Goal: Information Seeking & Learning: Learn about a topic

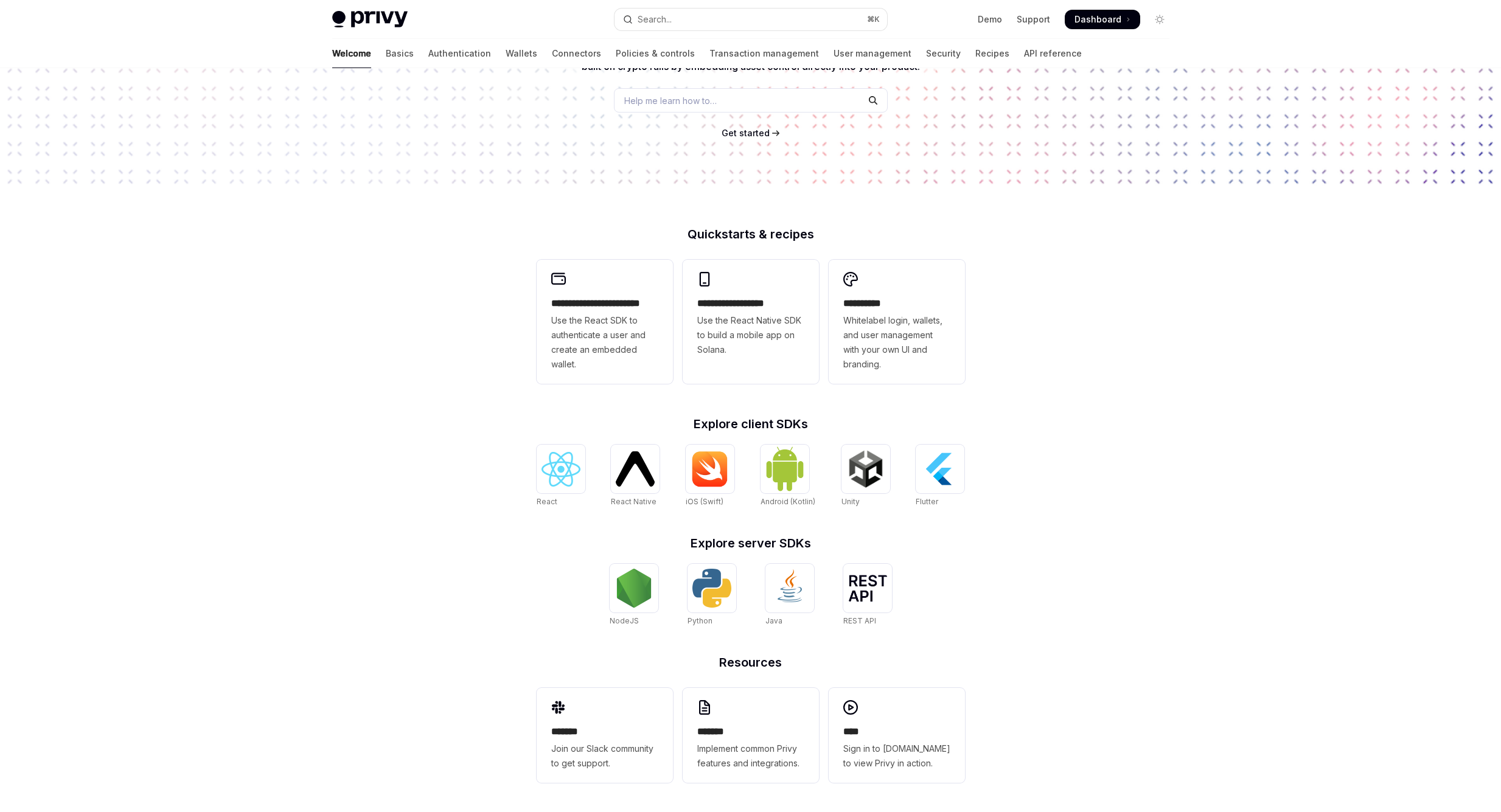
scroll to position [153, 0]
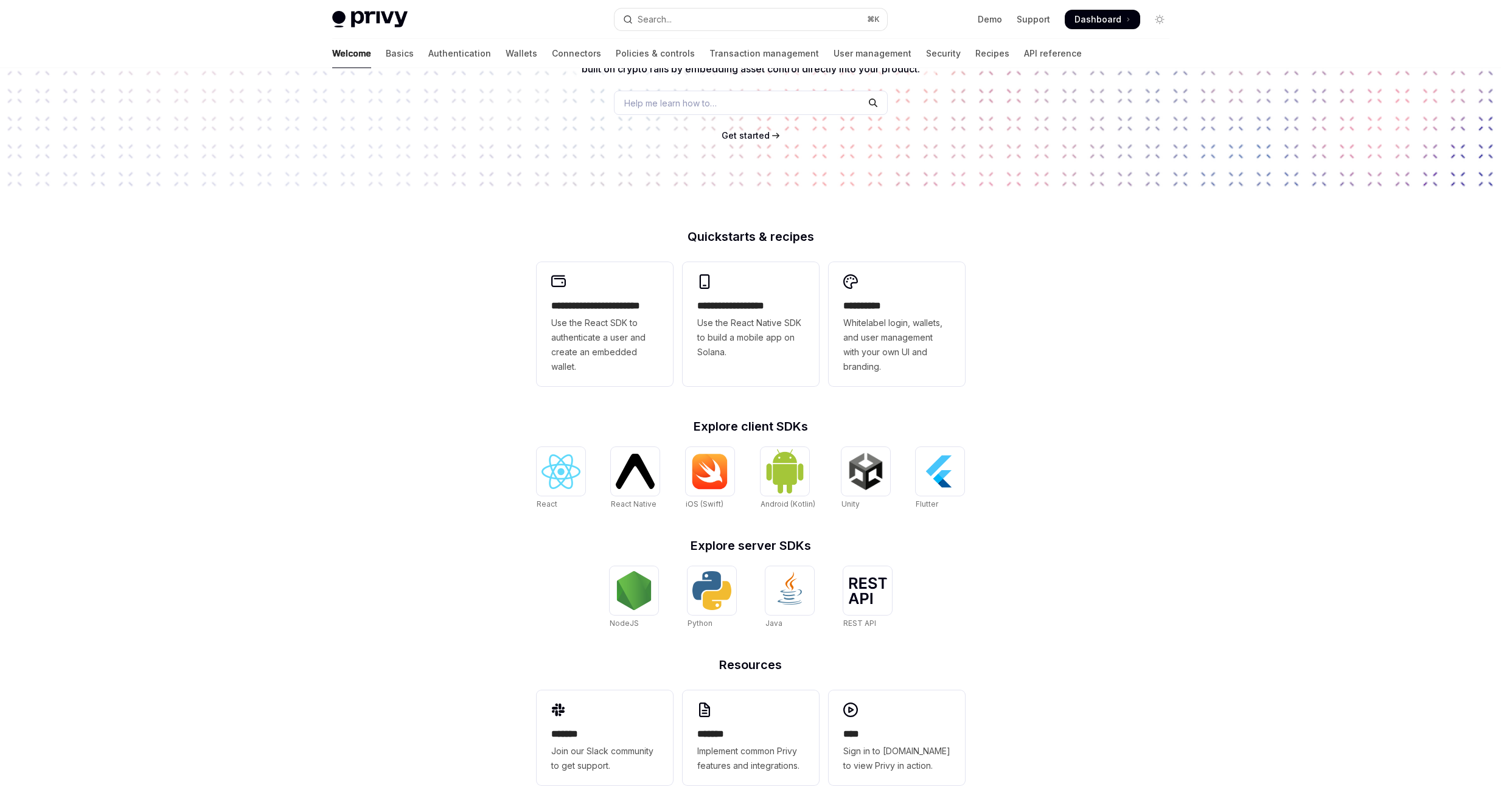
click at [482, 475] on div "**********" at bounding box center [750, 365] width 1501 height 899
click at [1028, 474] on div "**********" at bounding box center [750, 365] width 1501 height 899
click at [534, 579] on div "**********" at bounding box center [750, 522] width 467 height 584
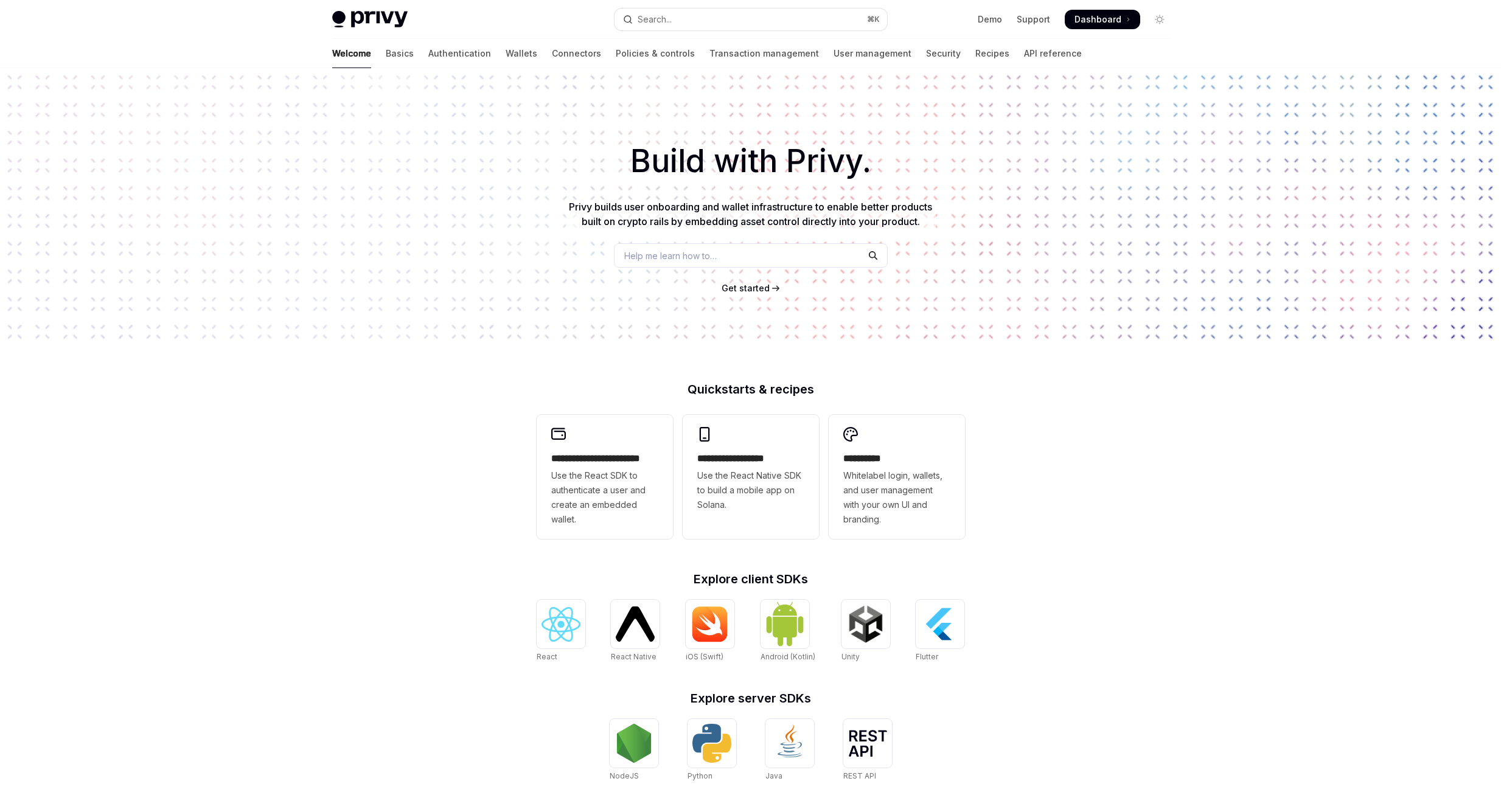
click at [747, 283] on span "Get started" at bounding box center [746, 288] width 48 height 10
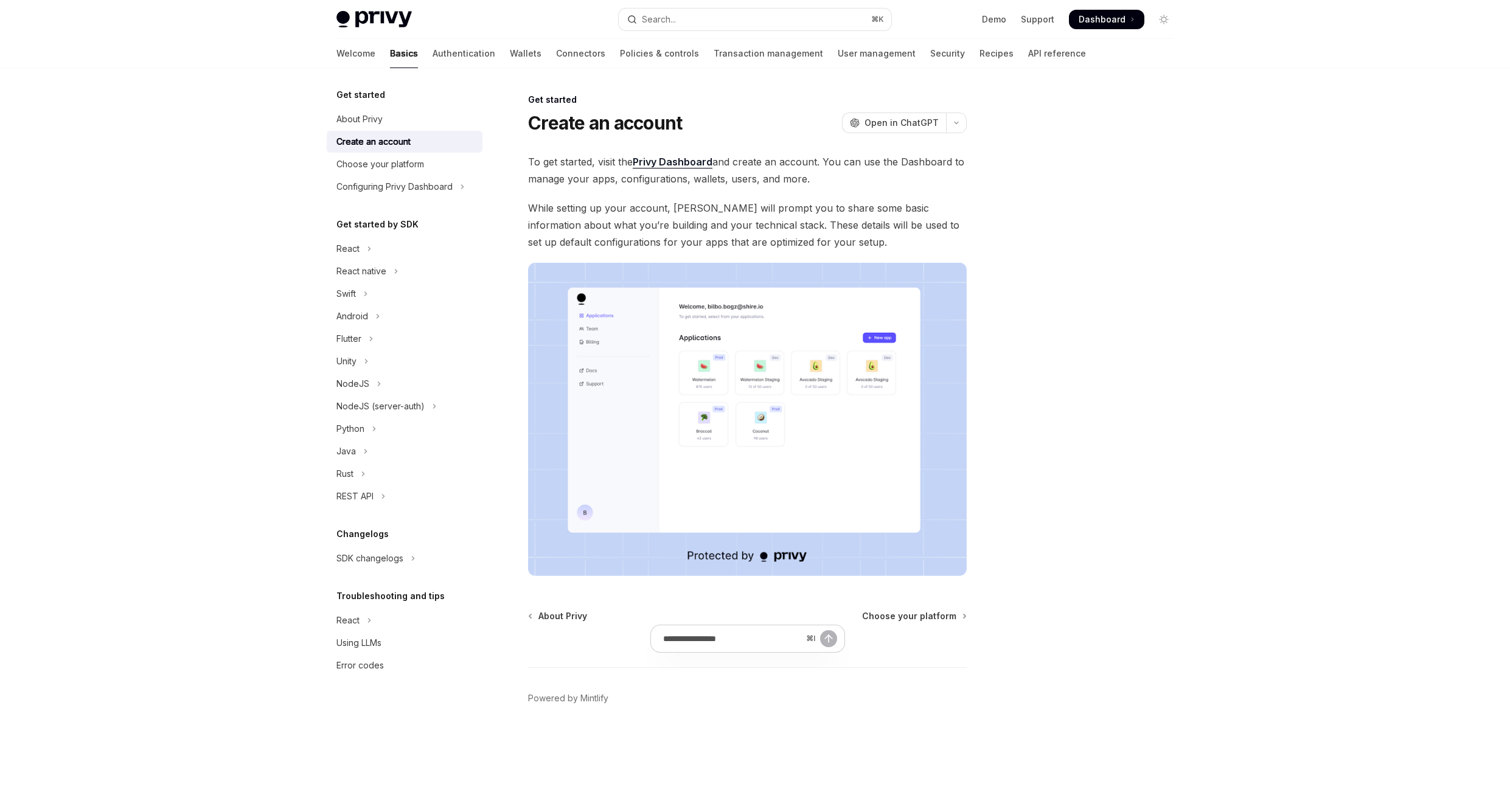
click at [1078, 266] on div at bounding box center [1091, 452] width 185 height 720
click at [1109, 372] on div at bounding box center [1091, 452] width 185 height 720
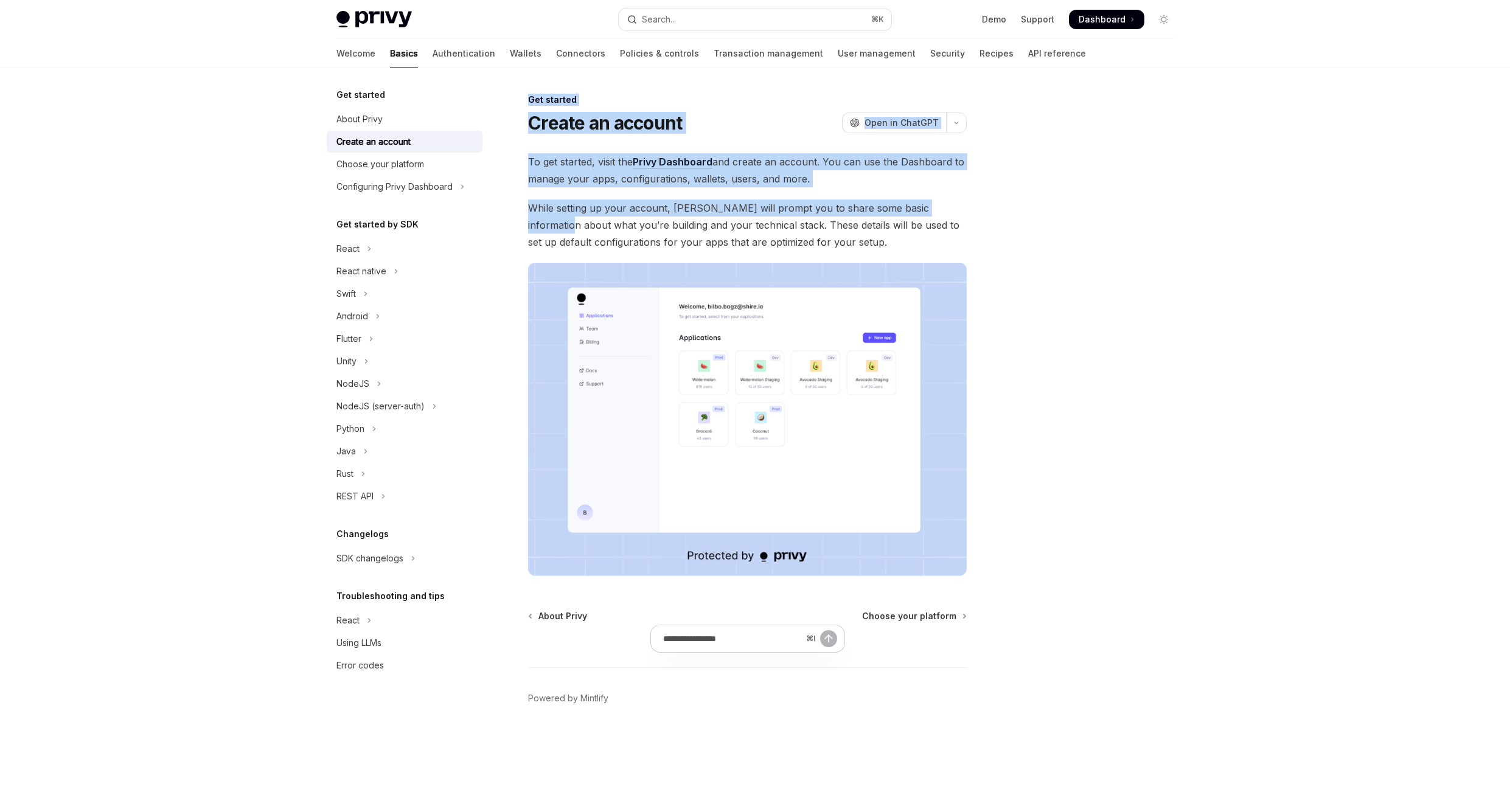
drag, startPoint x: 457, startPoint y: 696, endPoint x: 167, endPoint y: 214, distance: 562.5
click at [167, 214] on div "Skip to main content Privy Docs home page Search... ⌘ K Demo Support Dashboard …" at bounding box center [755, 406] width 1510 height 812
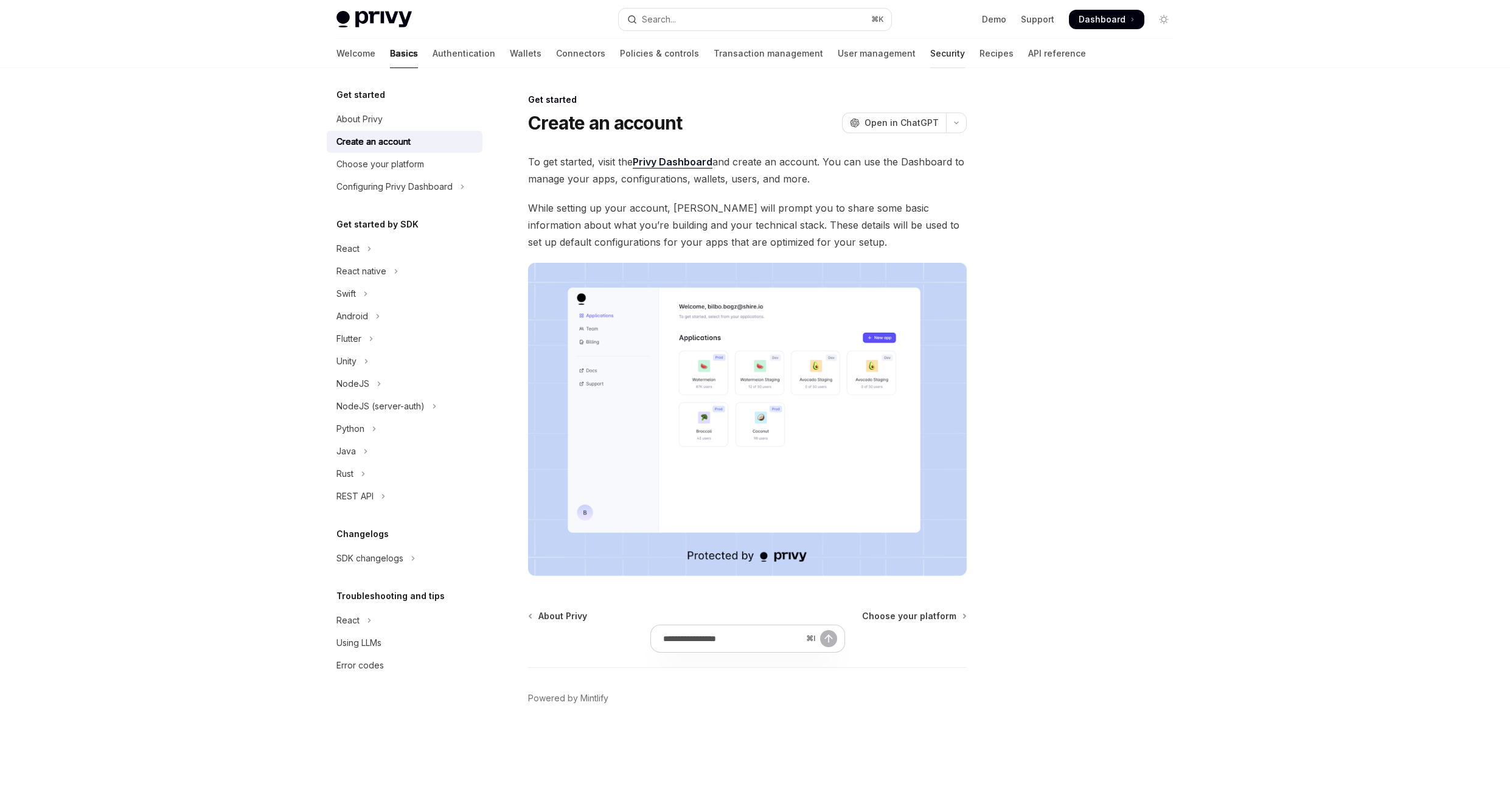
click at [931, 52] on link "Security" at bounding box center [947, 53] width 35 height 29
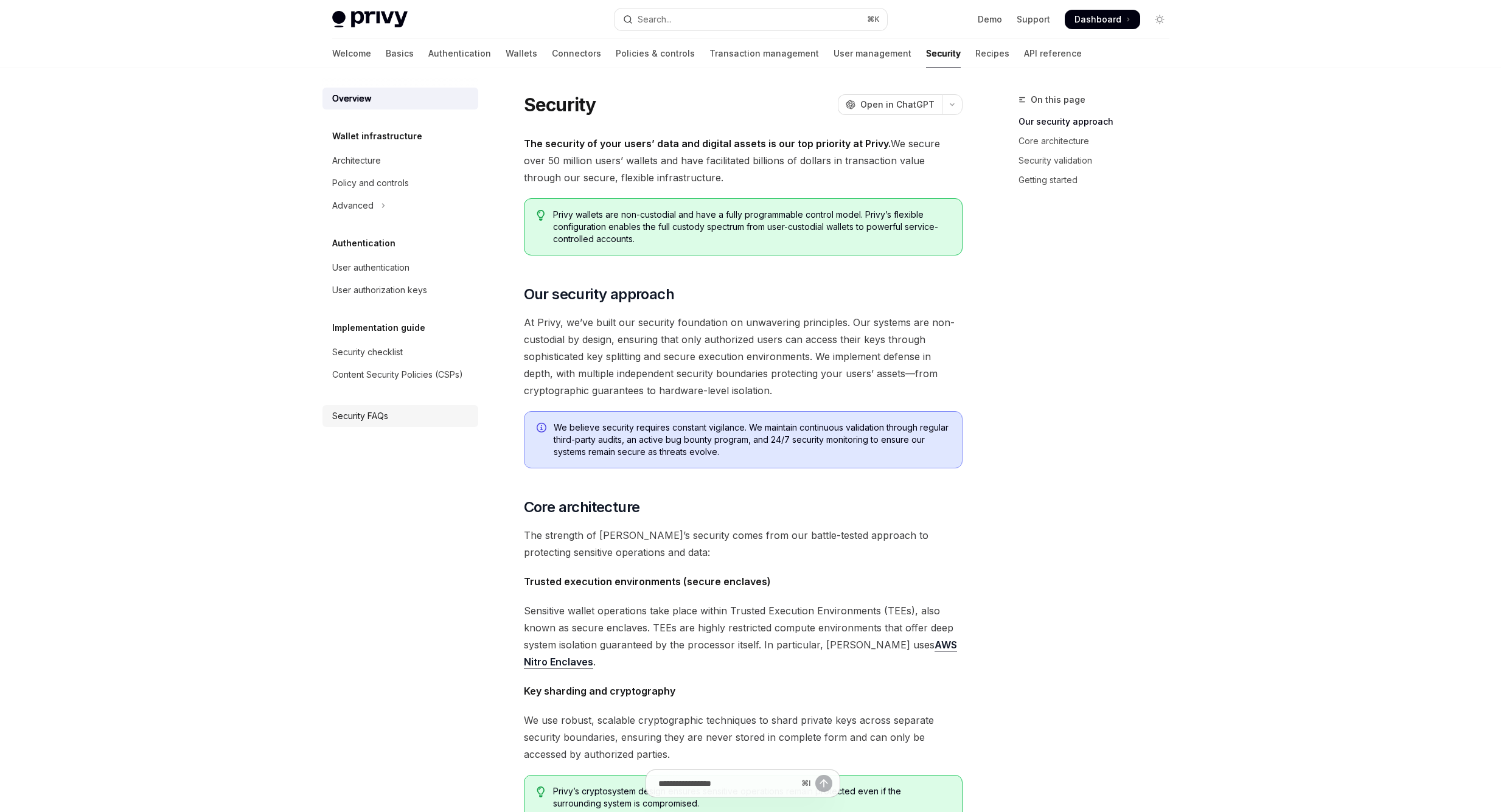
click at [417, 406] on link "Security FAQs" at bounding box center [400, 415] width 156 height 22
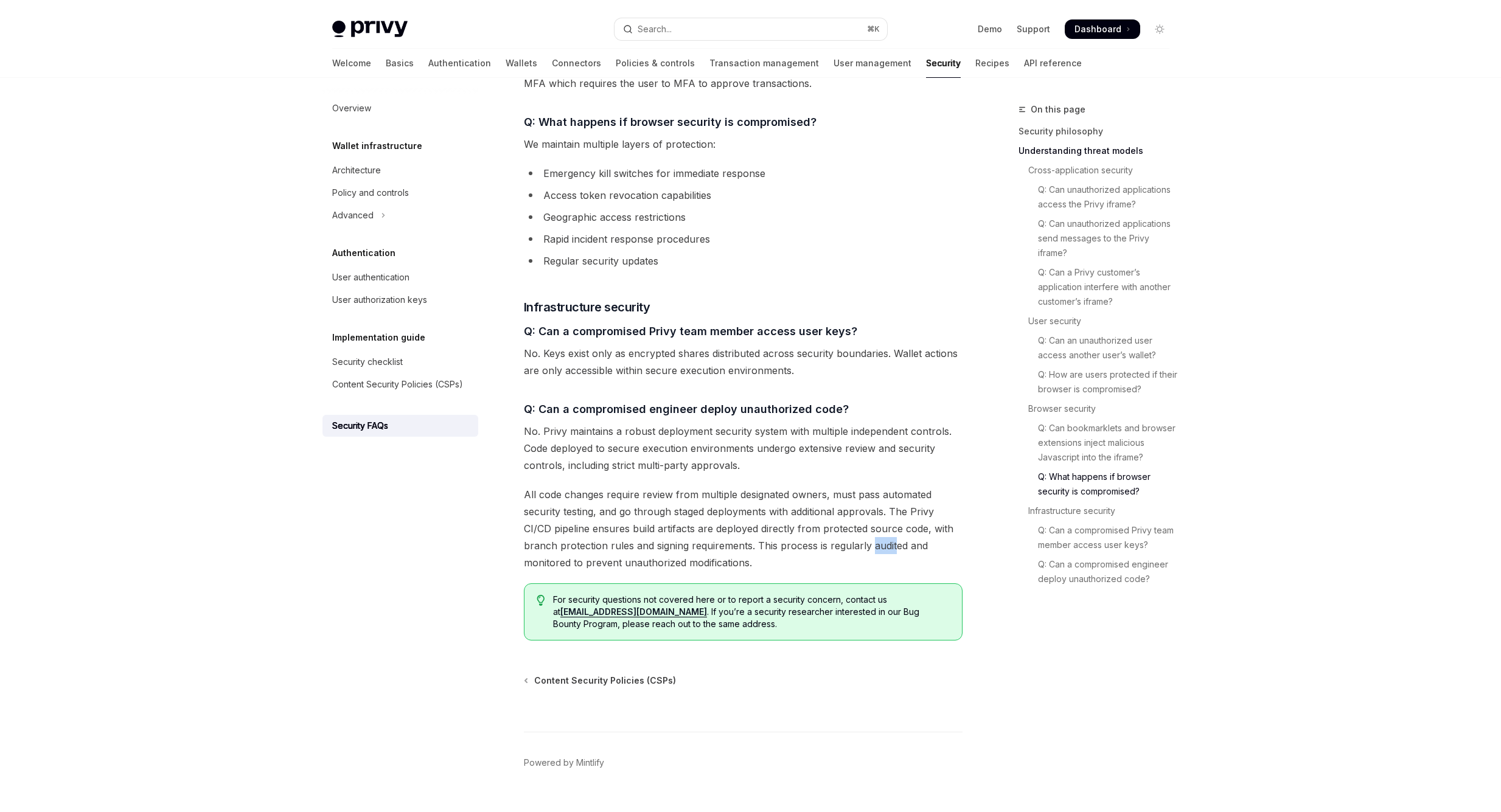
scroll to position [1699, 0]
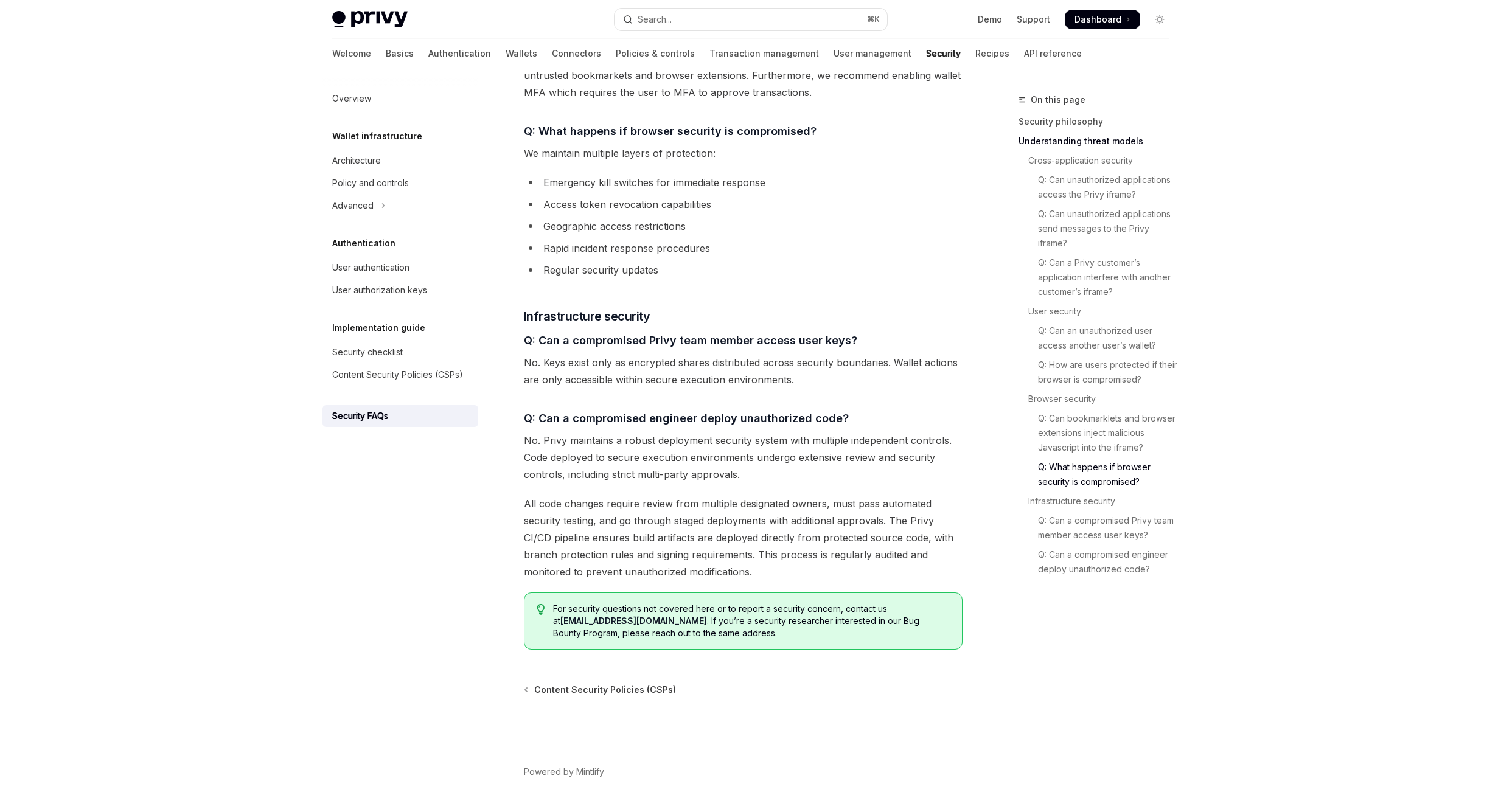
click at [364, 211] on div "Advanced" at bounding box center [352, 206] width 41 height 14
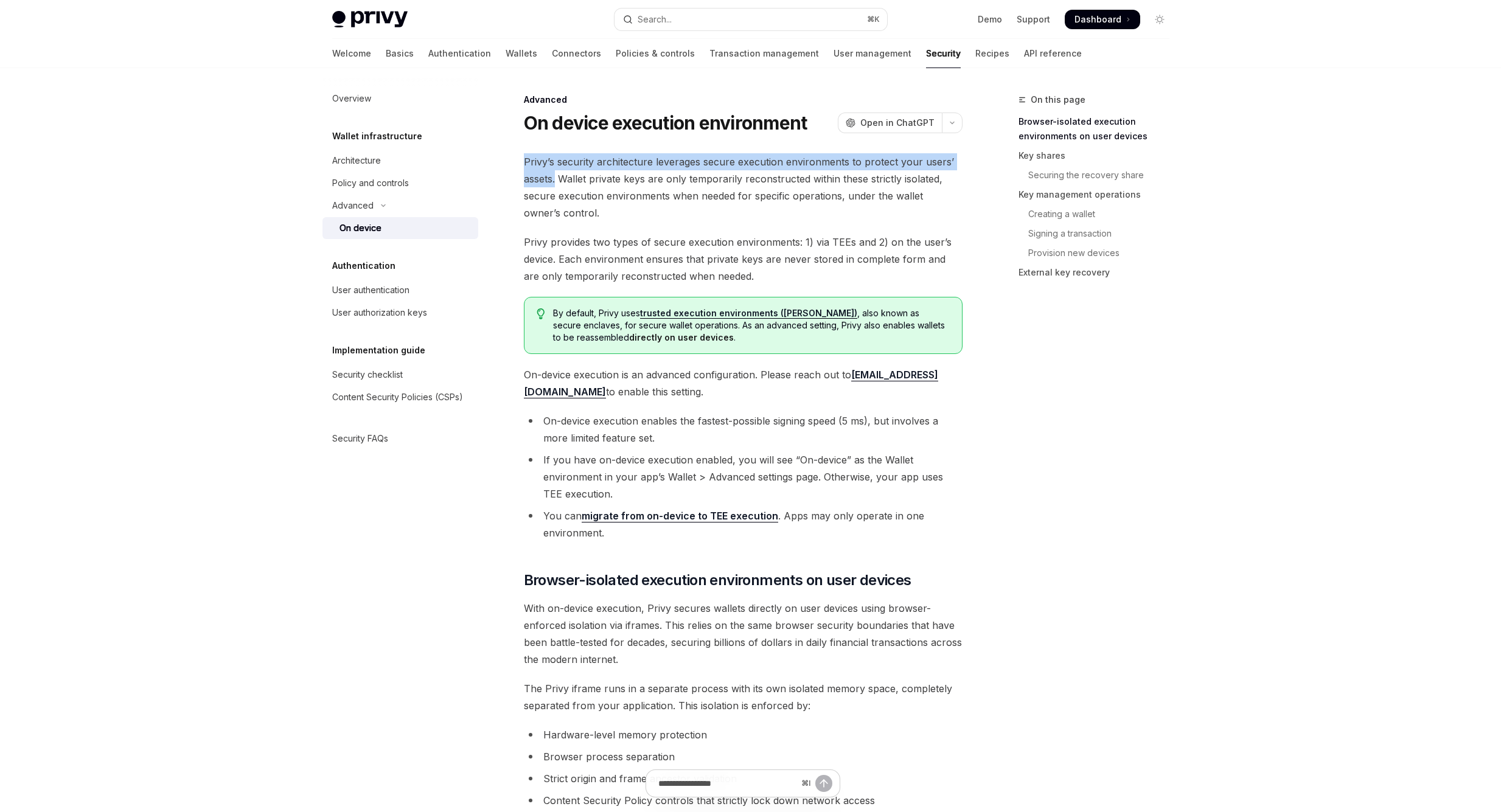
drag, startPoint x: 521, startPoint y: 159, endPoint x: 555, endPoint y: 174, distance: 37.2
copy span "Privy’s security architecture leverages secure execution environments to protec…"
click at [808, 300] on div "By default, Privy uses trusted execution environments (TEEs) , also known as se…" at bounding box center [743, 324] width 439 height 57
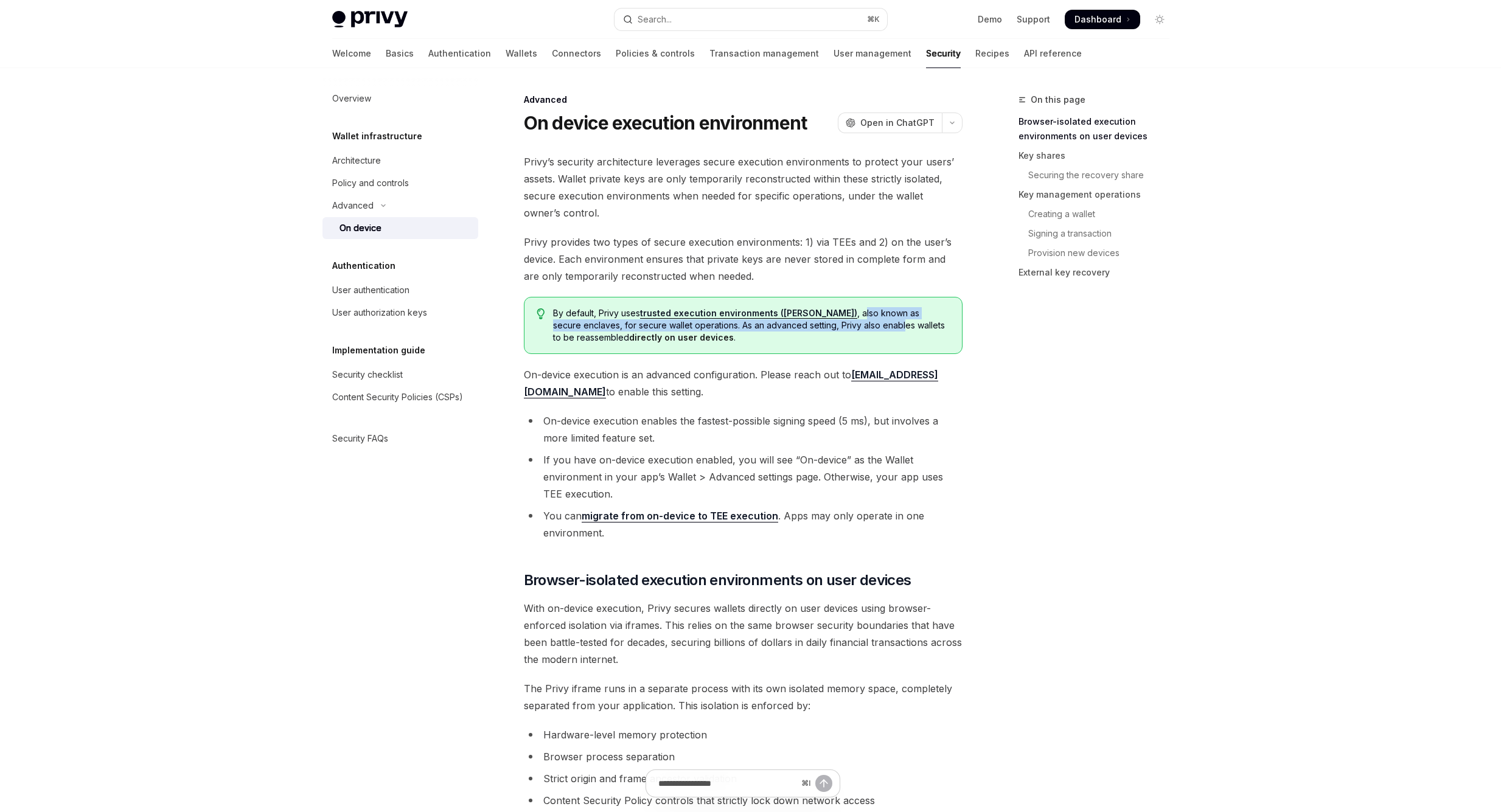
drag, startPoint x: 810, startPoint y: 316, endPoint x: 820, endPoint y: 328, distance: 15.6
click at [820, 328] on span "By default, Privy uses trusted execution environments (TEEs) , also known as se…" at bounding box center [750, 324] width 396 height 36
drag, startPoint x: 808, startPoint y: 316, endPoint x: 815, endPoint y: 345, distance: 29.8
click at [815, 345] on div "By default, Privy uses trusted execution environments (TEEs) , also known as se…" at bounding box center [743, 324] width 439 height 57
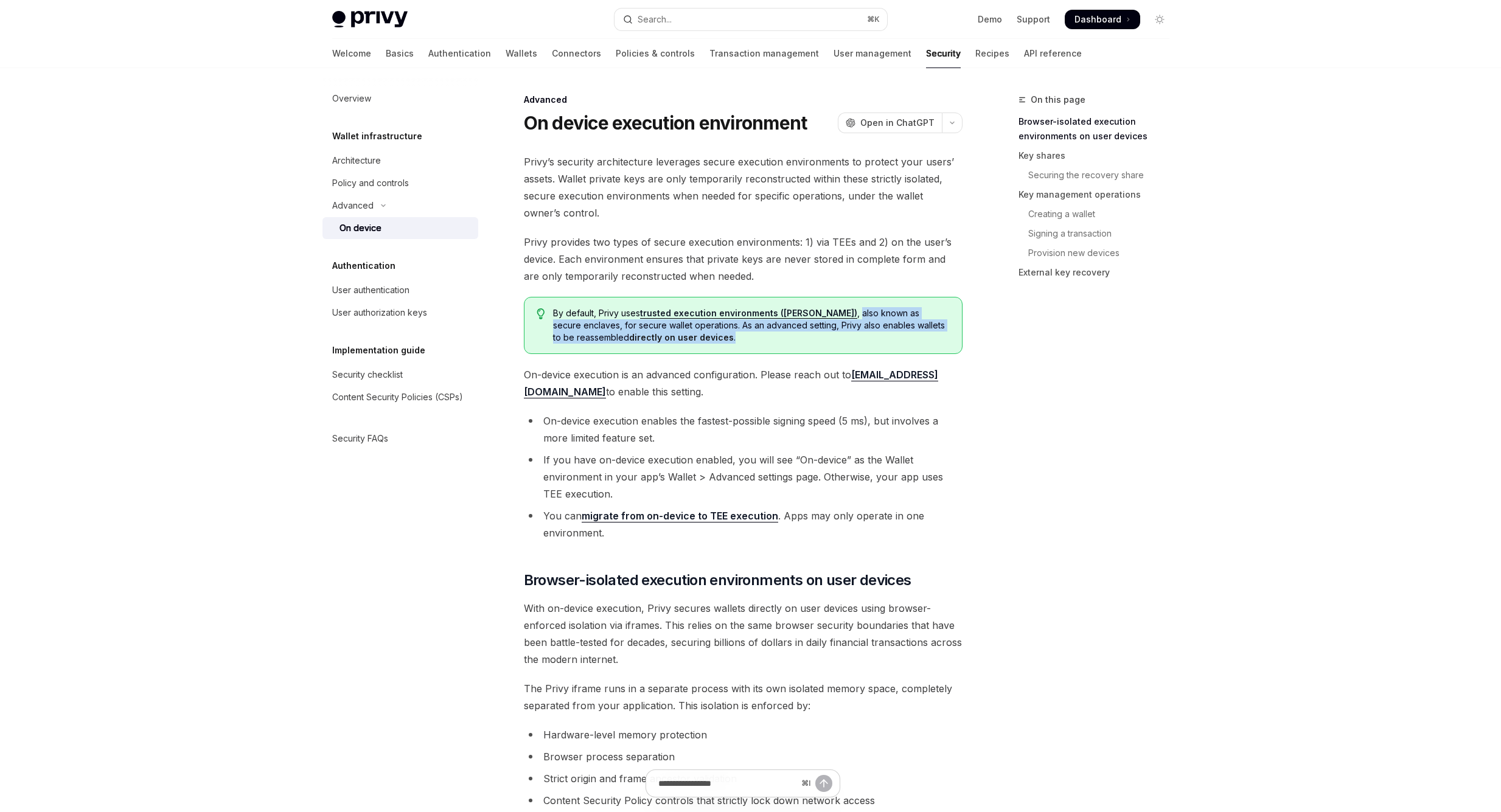
click at [816, 345] on div "By default, Privy uses trusted execution environments (TEEs) , also known as se…" at bounding box center [743, 324] width 439 height 57
click at [419, 377] on div "Security checklist" at bounding box center [401, 374] width 139 height 14
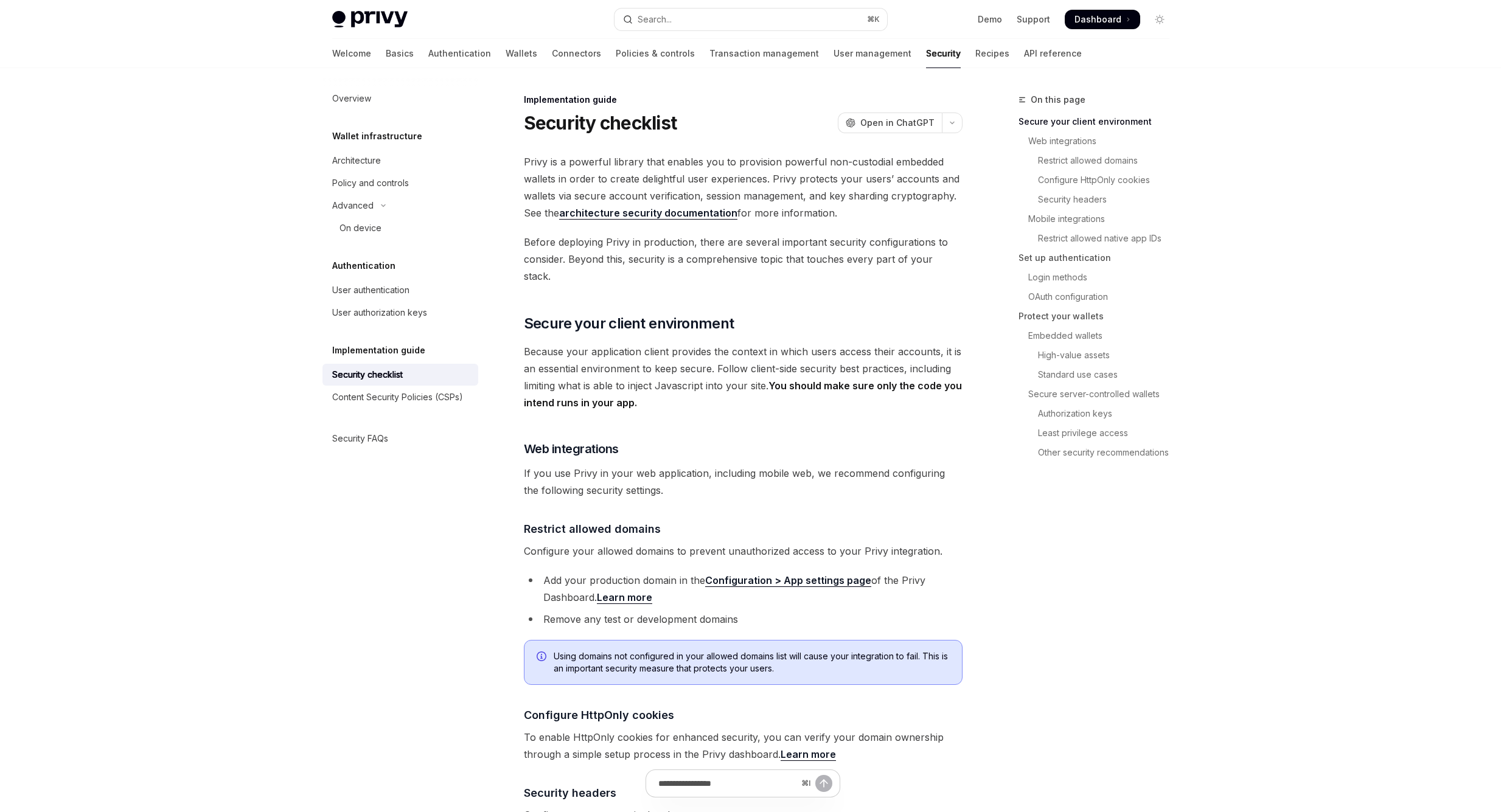
click at [360, 17] on img at bounding box center [370, 19] width 76 height 17
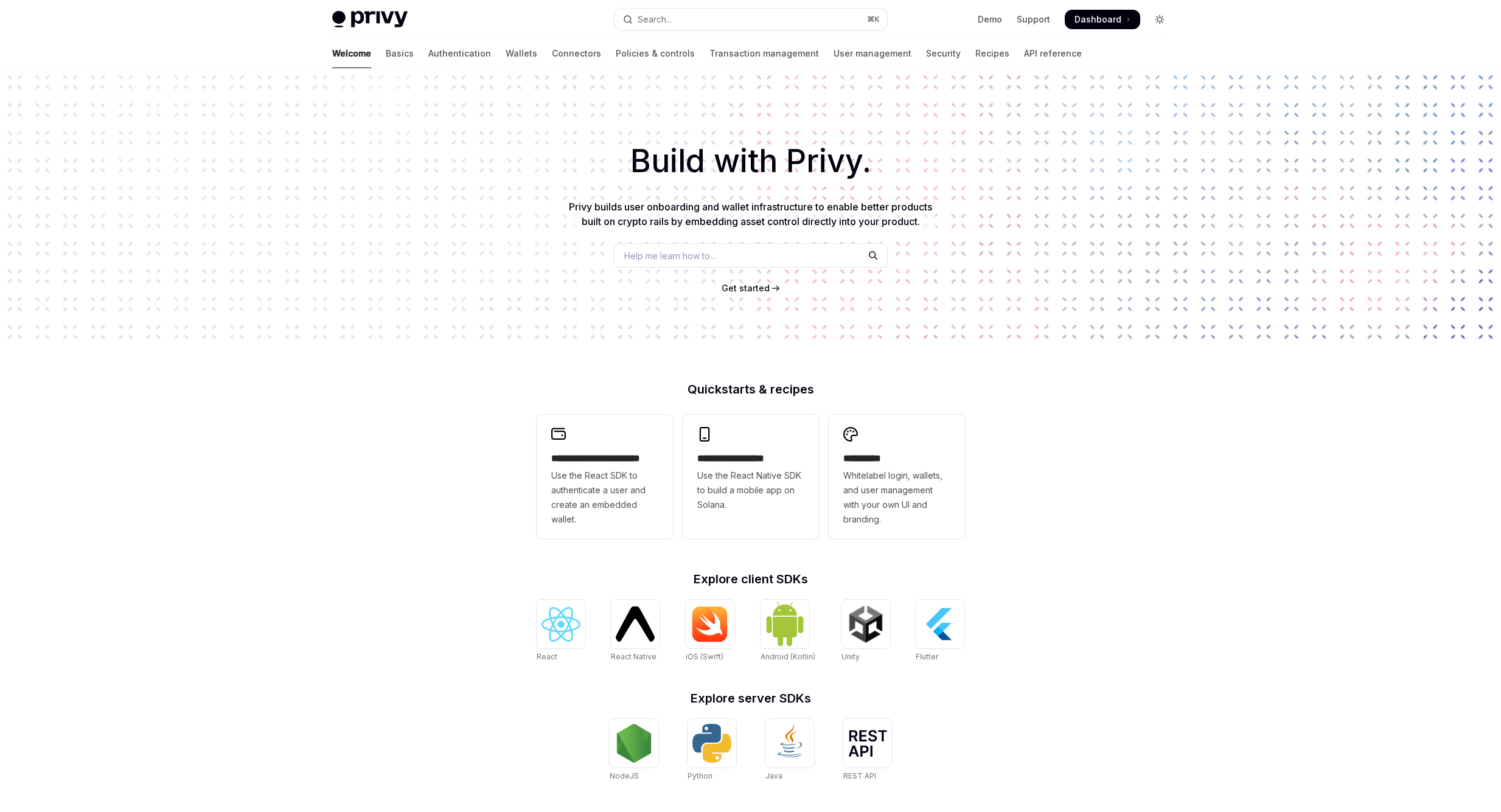
click at [1156, 24] on button "Toggle dark mode" at bounding box center [1159, 19] width 19 height 19
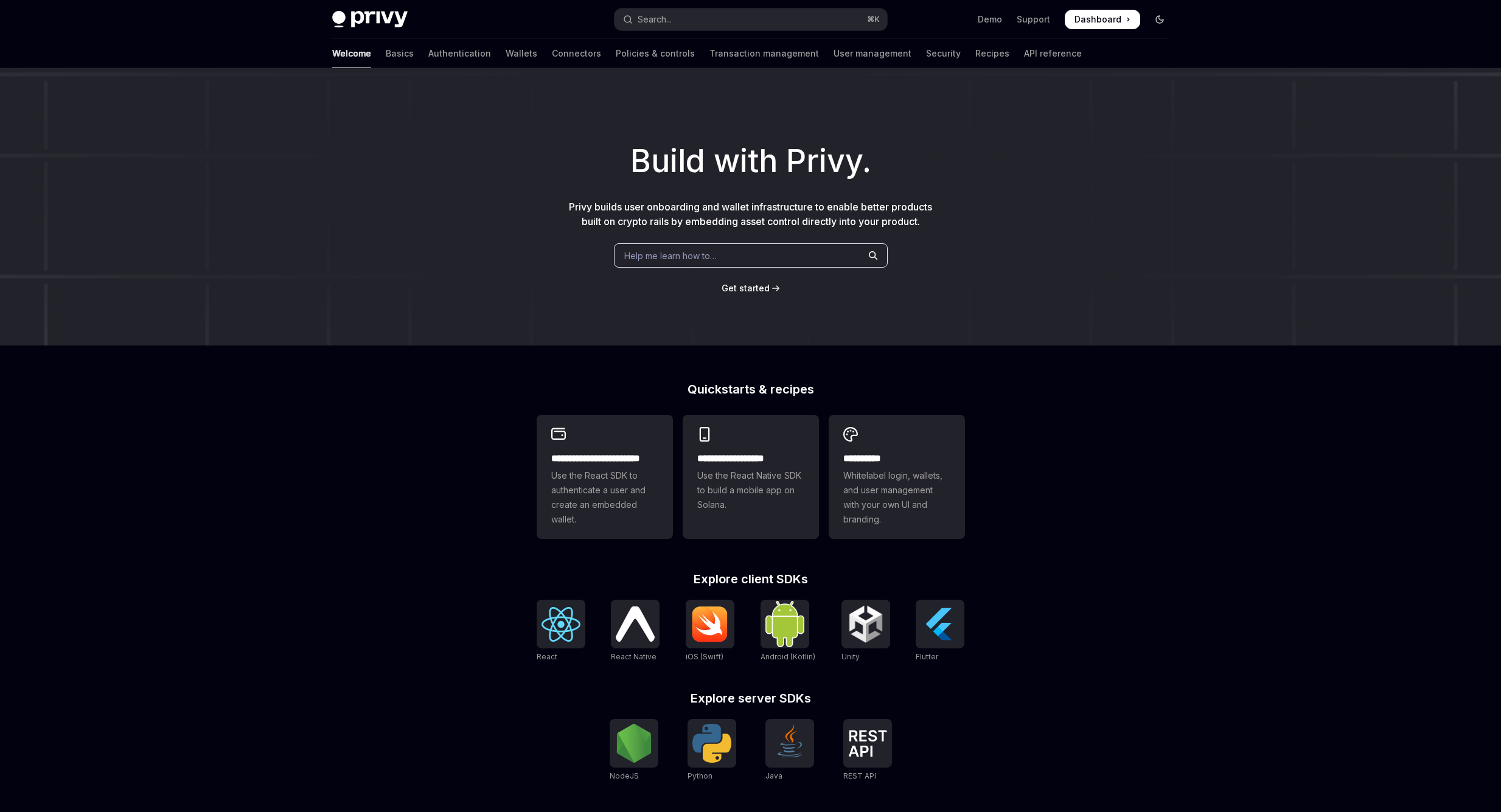
click at [1158, 16] on icon "Toggle dark mode" at bounding box center [1159, 19] width 7 height 7
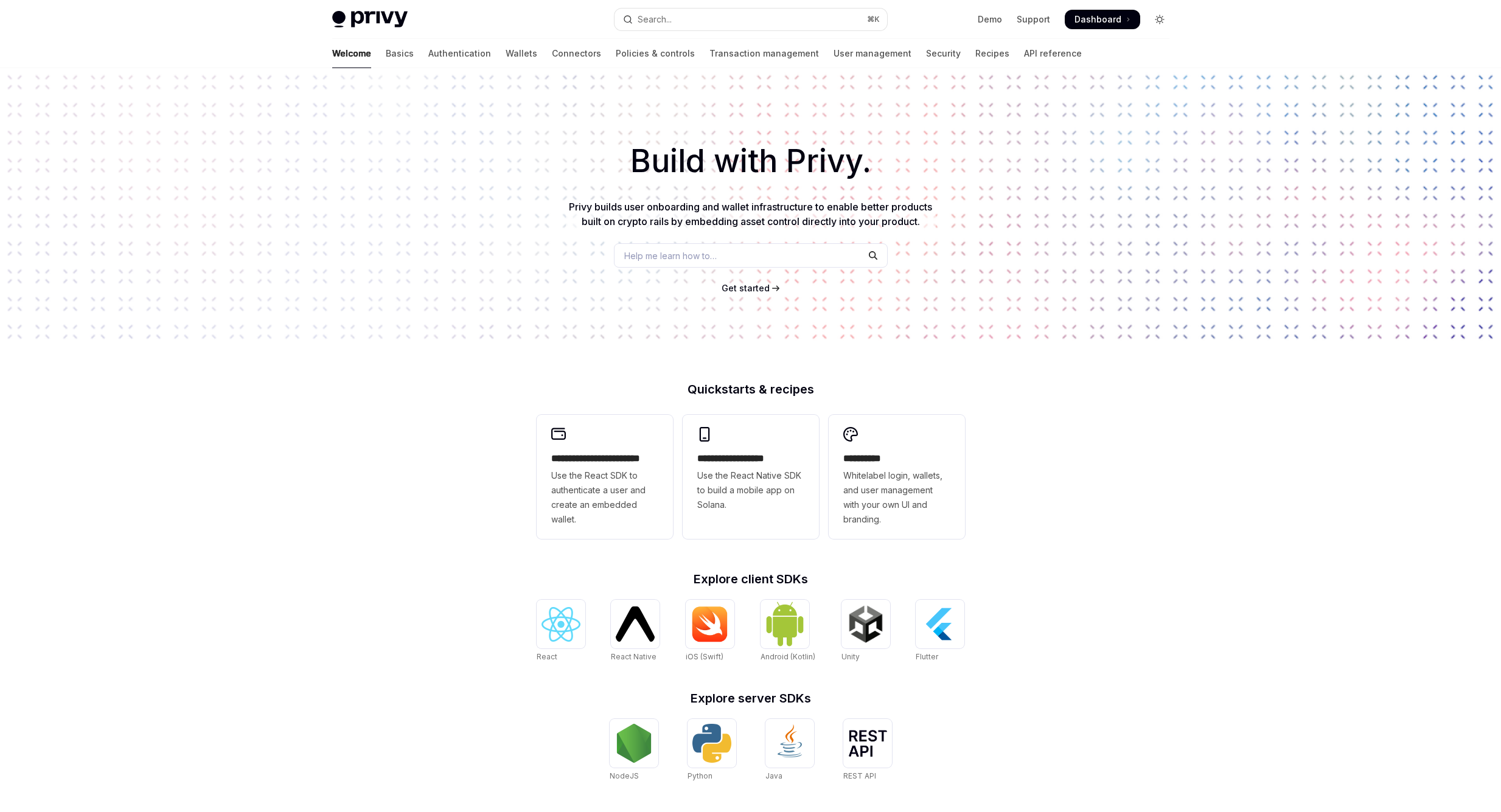
click at [1158, 16] on icon "Toggle dark mode" at bounding box center [1159, 19] width 10 height 10
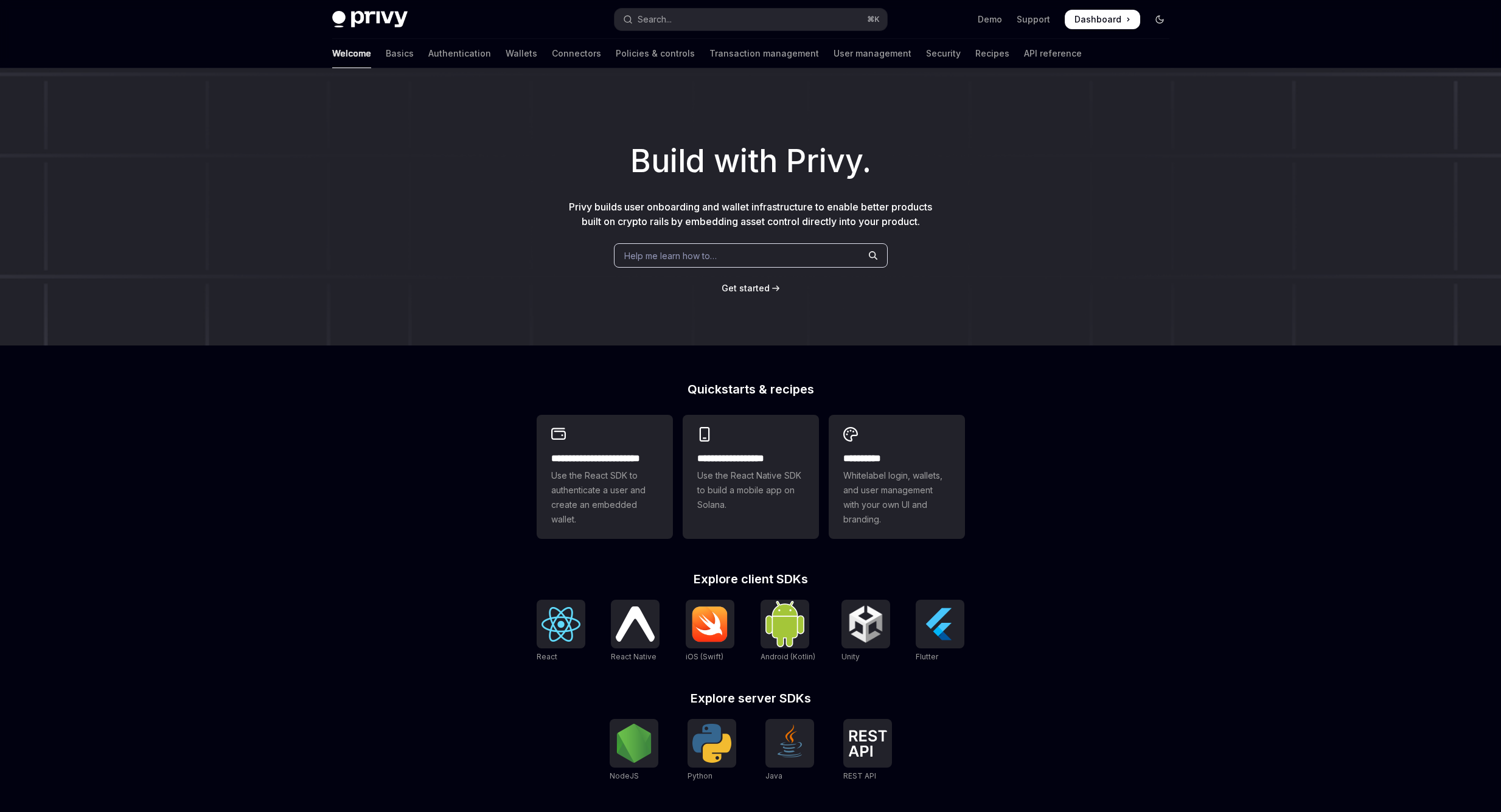
click at [1158, 16] on icon "Toggle dark mode" at bounding box center [1159, 19] width 7 height 7
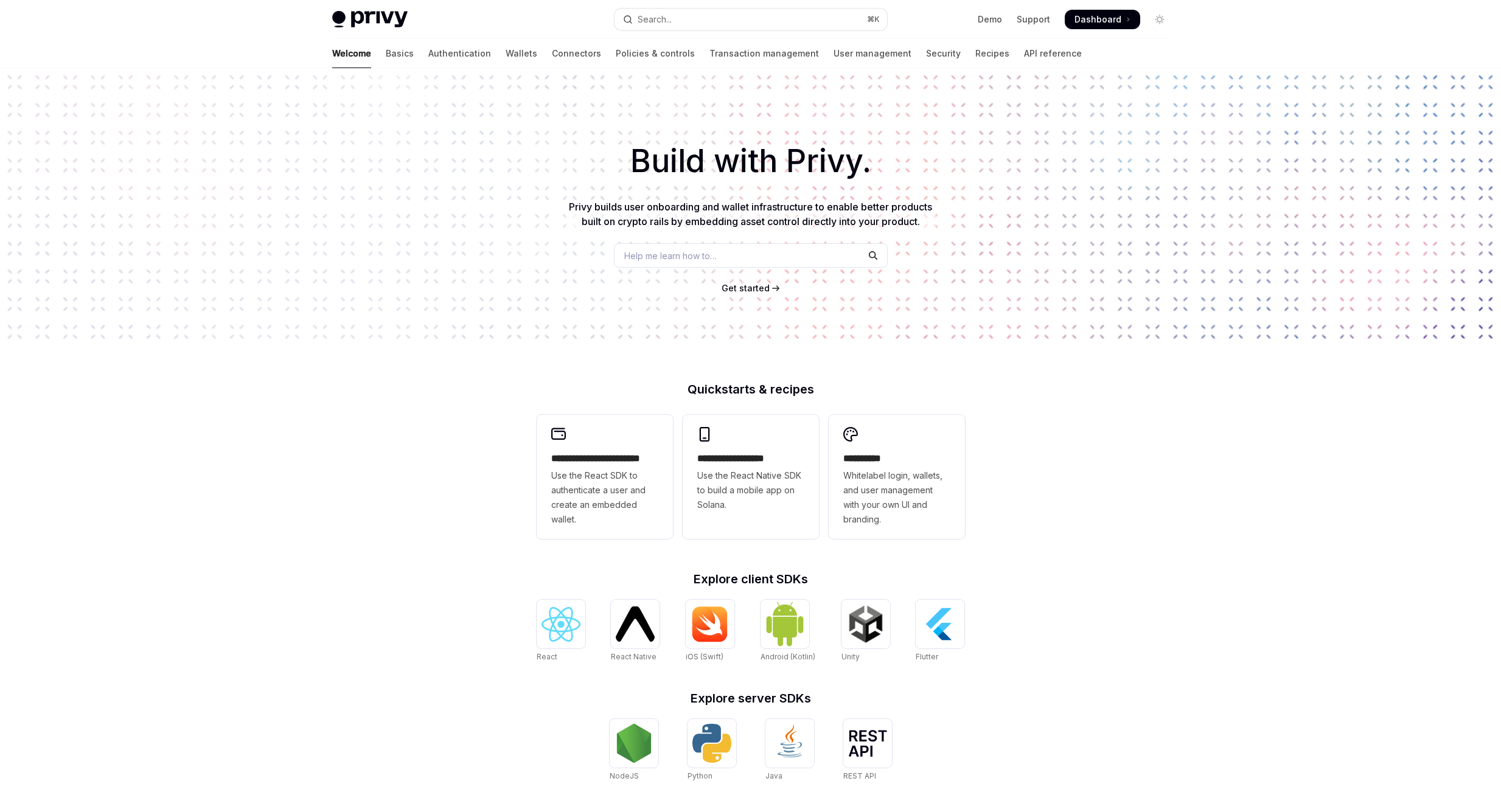
click at [1090, 479] on div "**********" at bounding box center [750, 517] width 1501 height 899
click at [926, 59] on link "Security" at bounding box center [943, 53] width 35 height 29
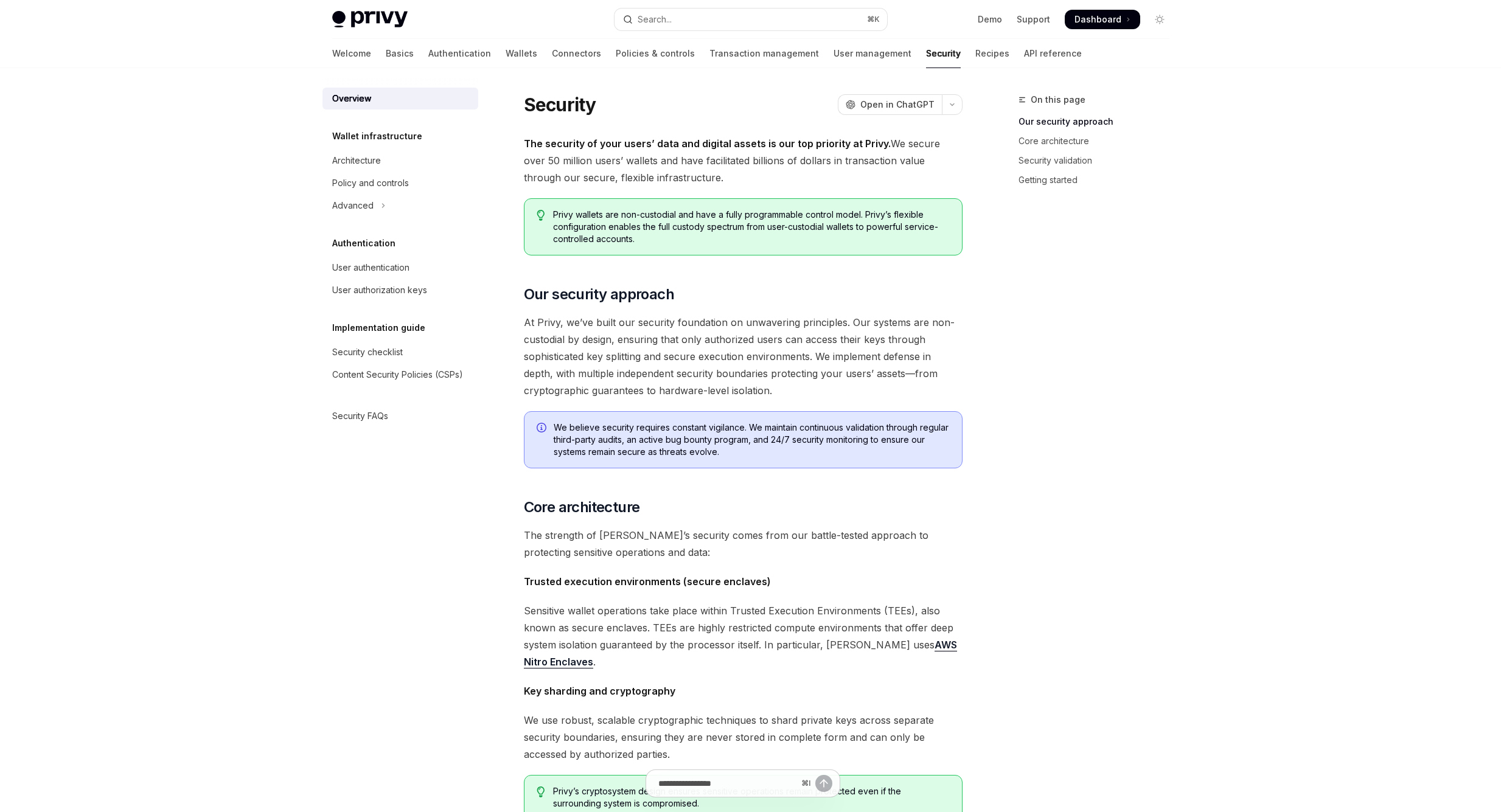
scroll to position [610, 0]
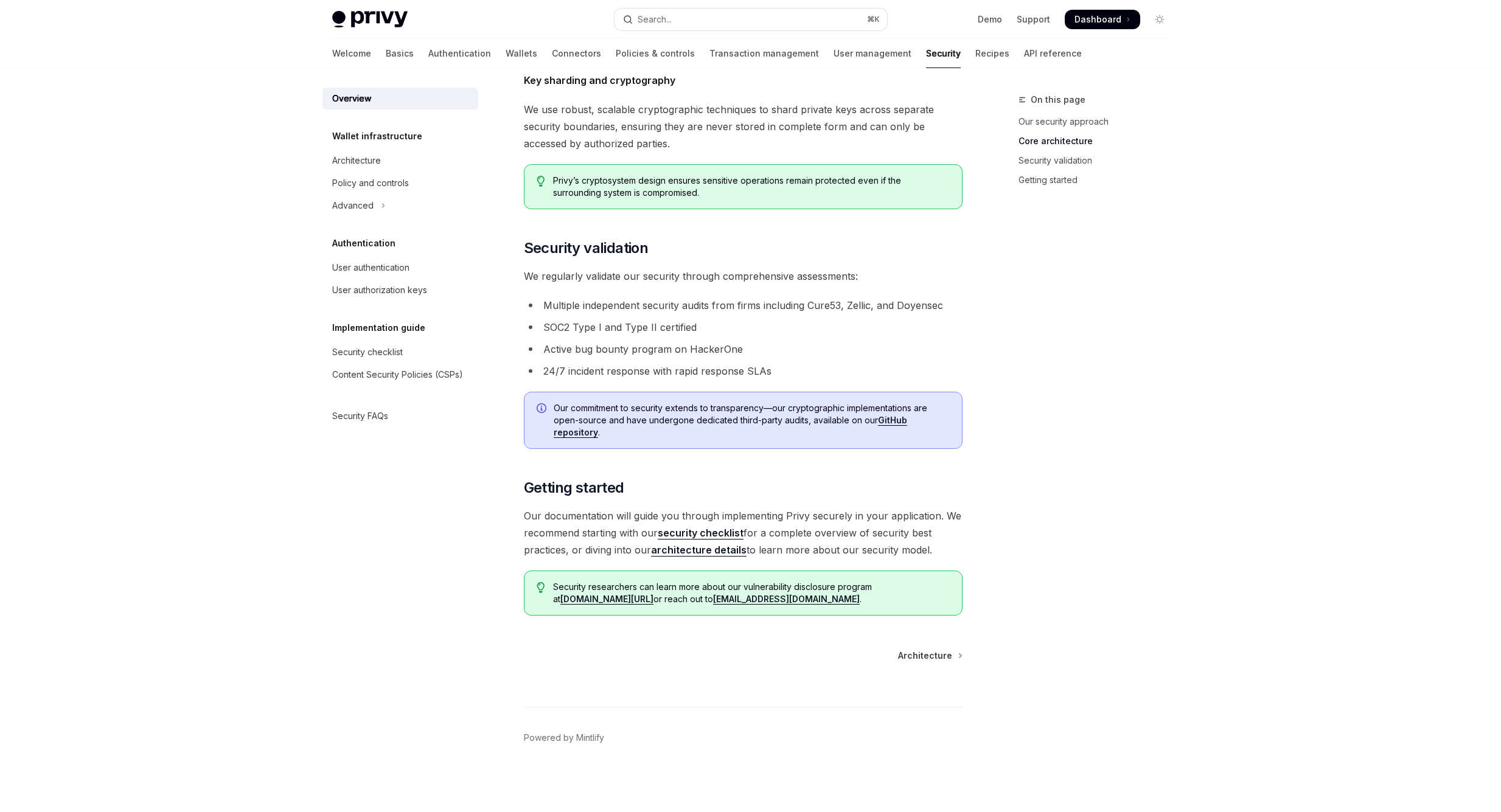
click at [660, 544] on link "architecture details" at bounding box center [698, 550] width 96 height 13
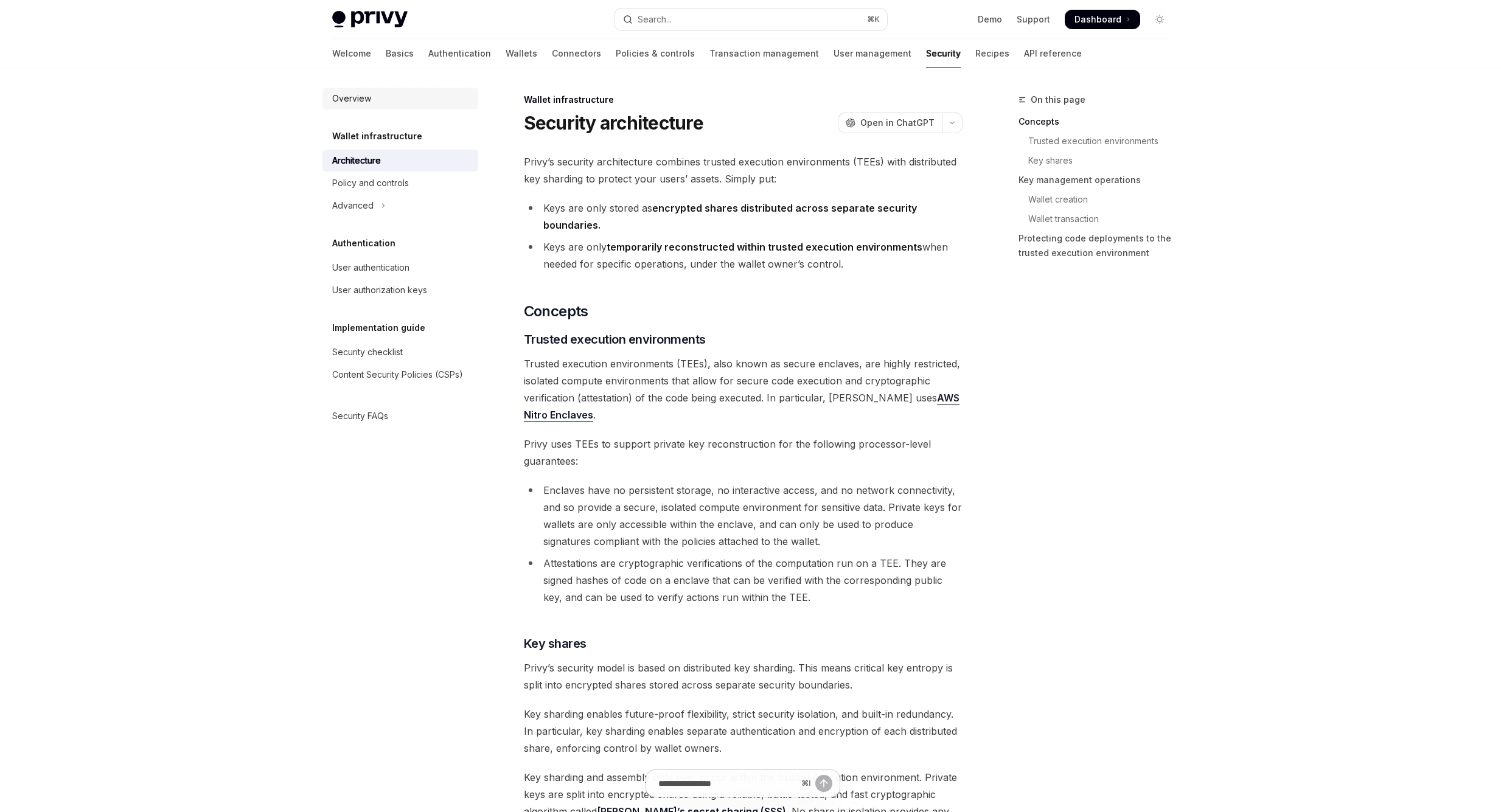
click at [366, 95] on div "Overview" at bounding box center [351, 99] width 39 height 14
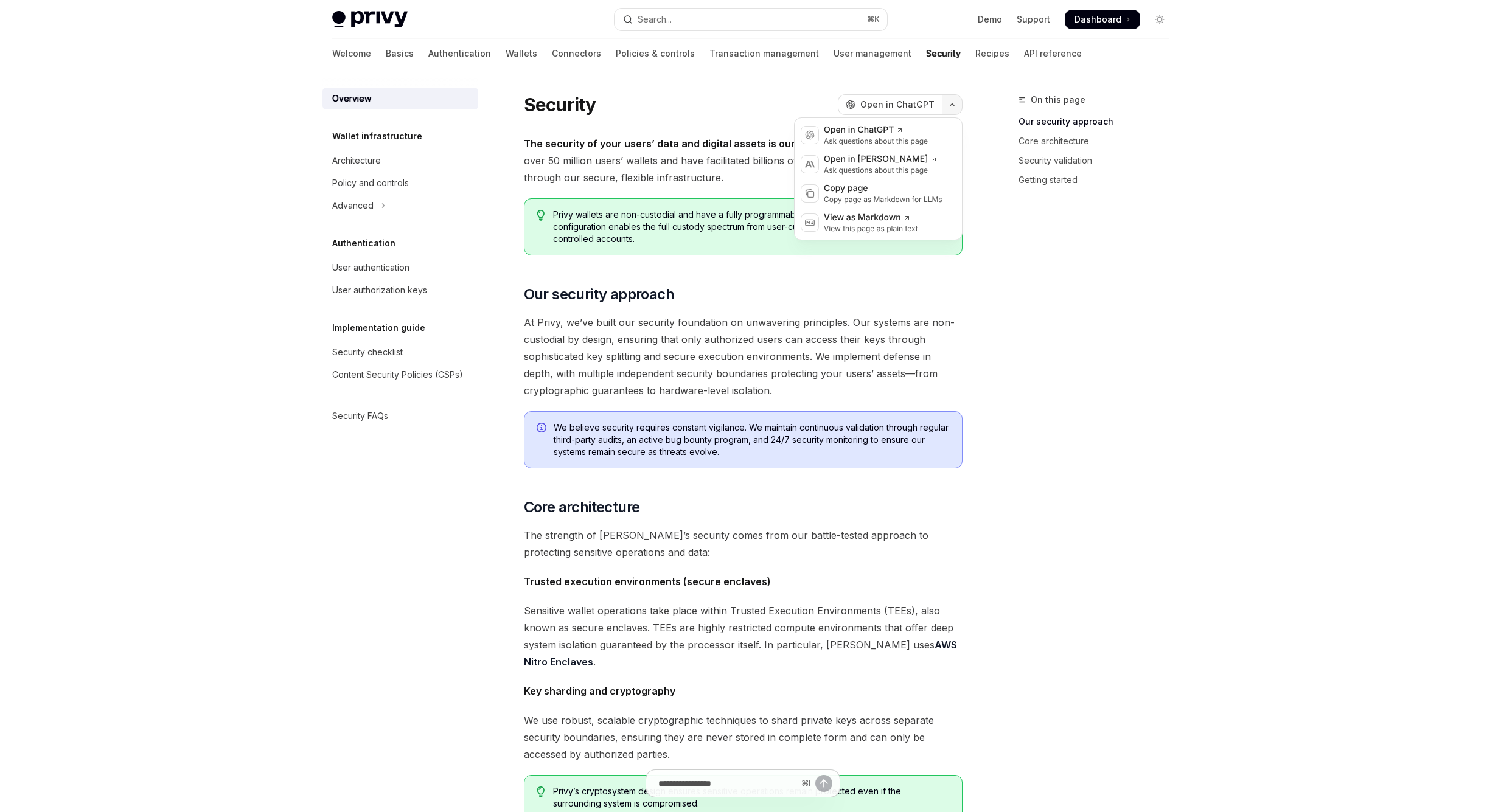
click at [950, 107] on button "button" at bounding box center [952, 104] width 21 height 21
click at [1193, 84] on div "Overview Wallet infrastructure Architecture Policy and controls Advanced Authen…" at bounding box center [750, 745] width 895 height 1354
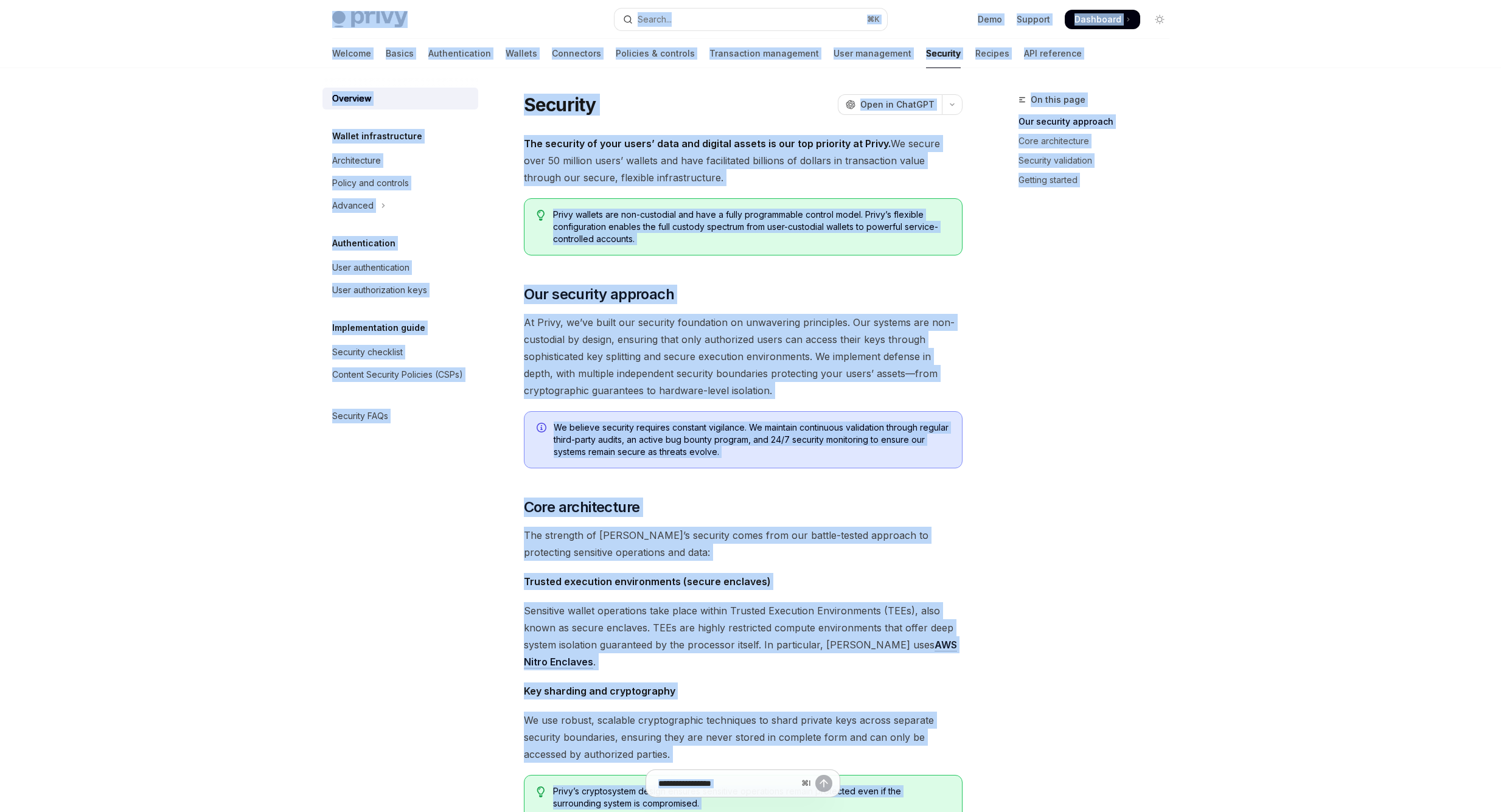
copy div "Skip to main content Privy Docs home page Search... ⌘ K Demo Support Dashboard …"
click at [1221, 318] on div "Skip to main content Privy Docs home page Search... ⌘ K Demo Support Dashboard …" at bounding box center [750, 711] width 1501 height 1422
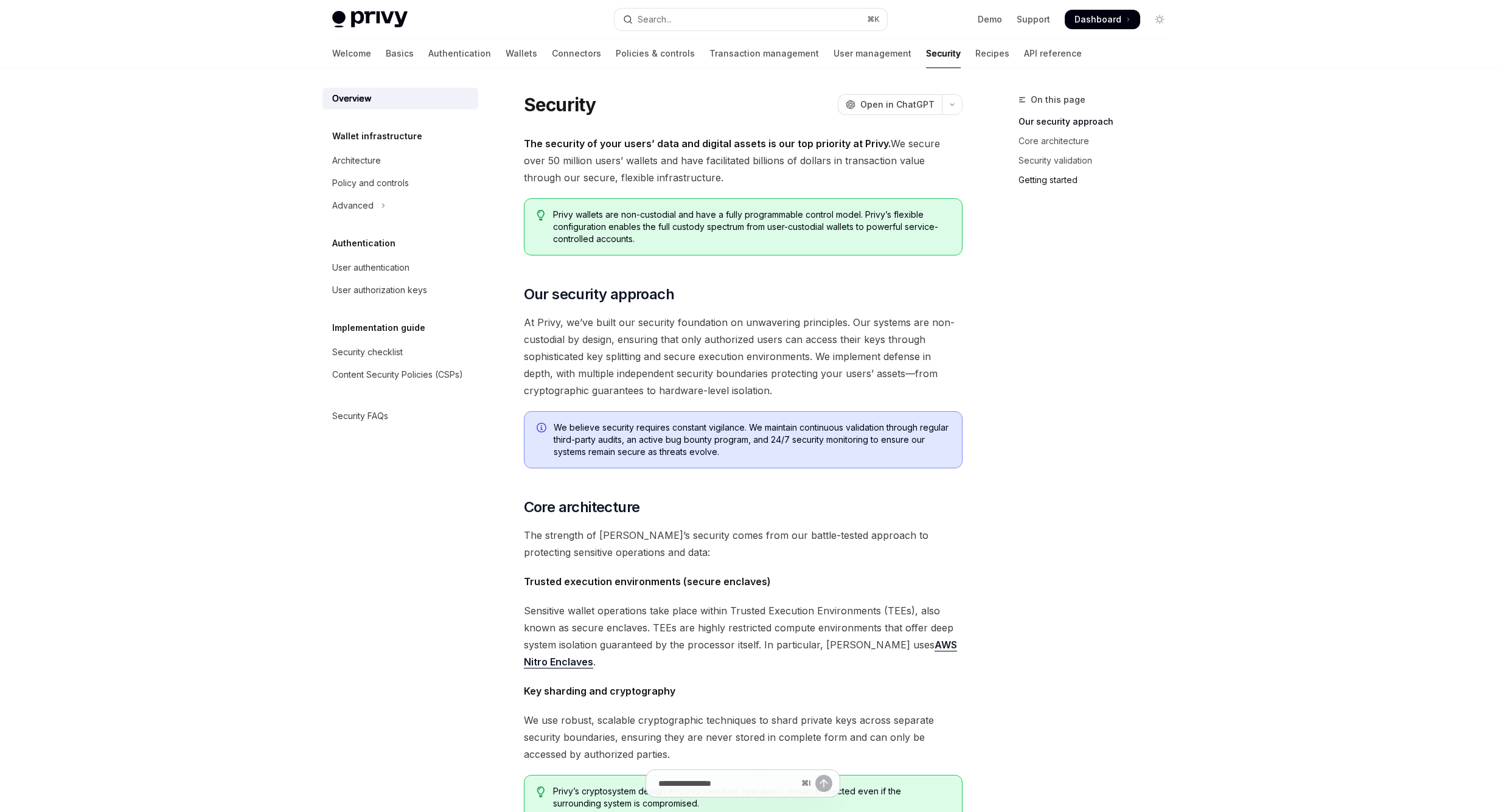
click at [1092, 177] on link "Getting started" at bounding box center [1098, 180] width 161 height 19
click at [384, 140] on h5 "Wallet infrastructure" at bounding box center [377, 137] width 90 height 14
click at [380, 152] on link "Architecture" at bounding box center [400, 160] width 156 height 22
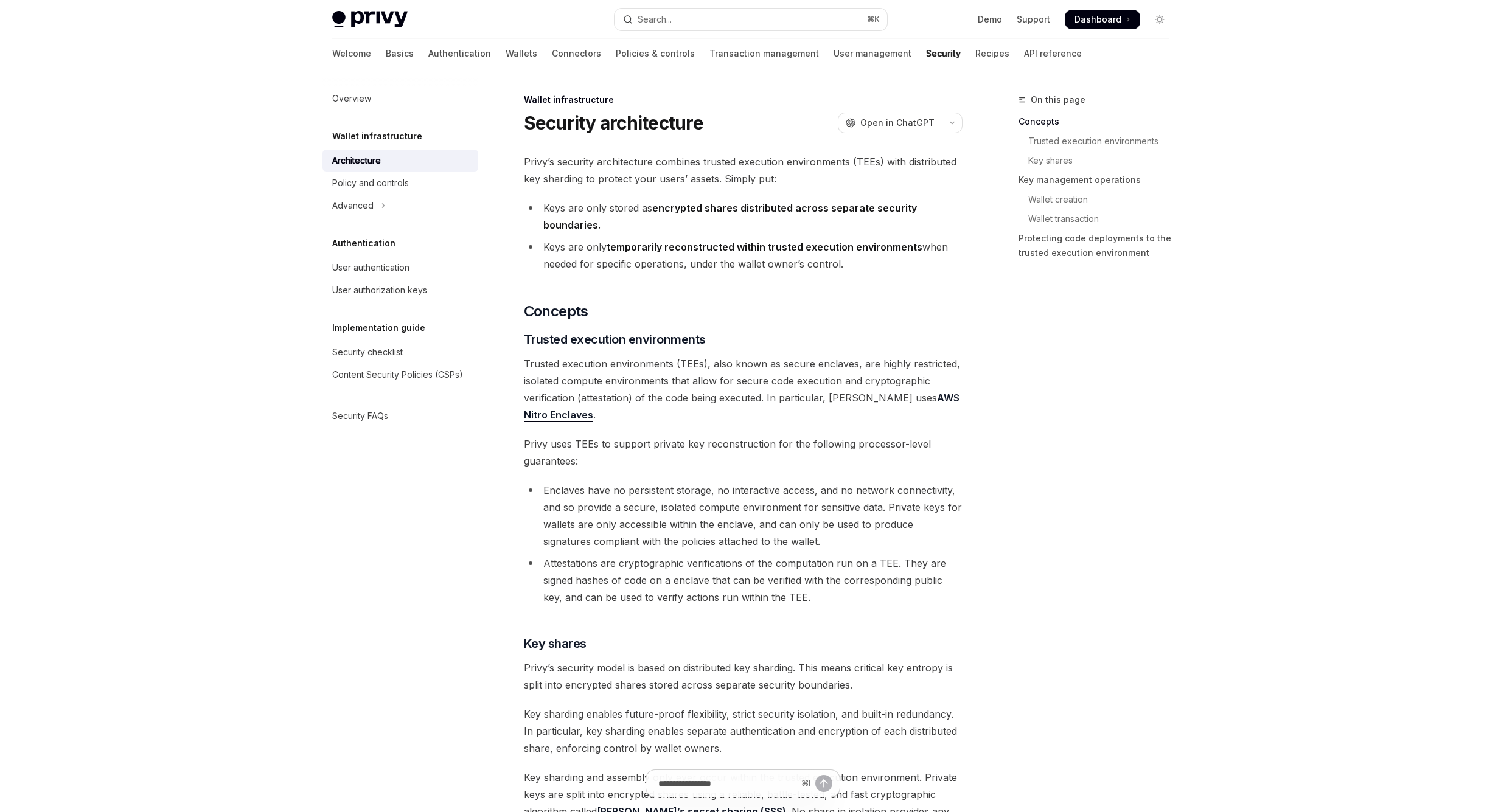
click at [720, 177] on span "Privy’s security architecture combines trusted execution environments (TEEs) wi…" at bounding box center [743, 170] width 439 height 34
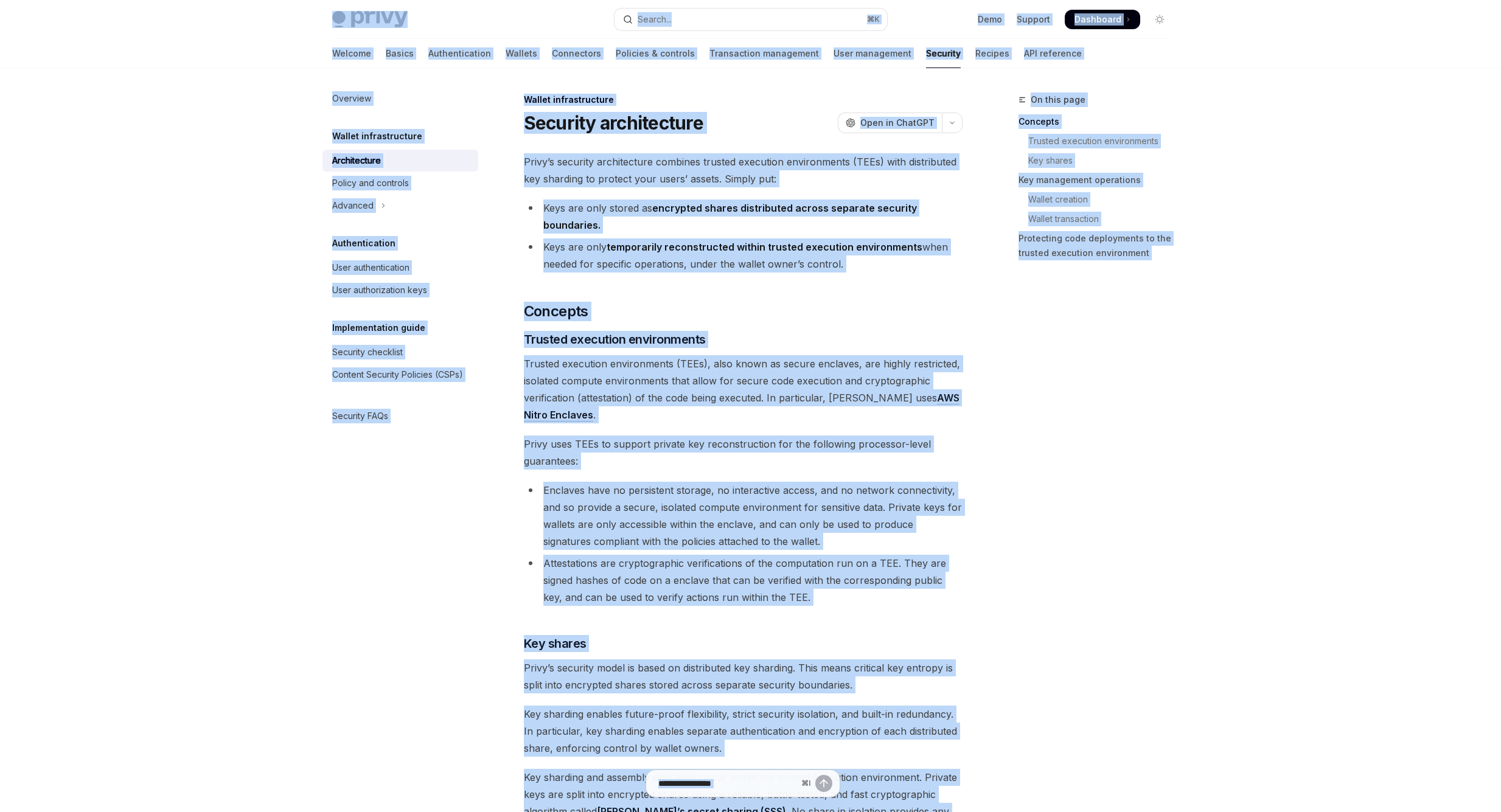
copy div "Skip to main content Privy Docs home page Search... ⌘ K Demo Support Dashboard …"
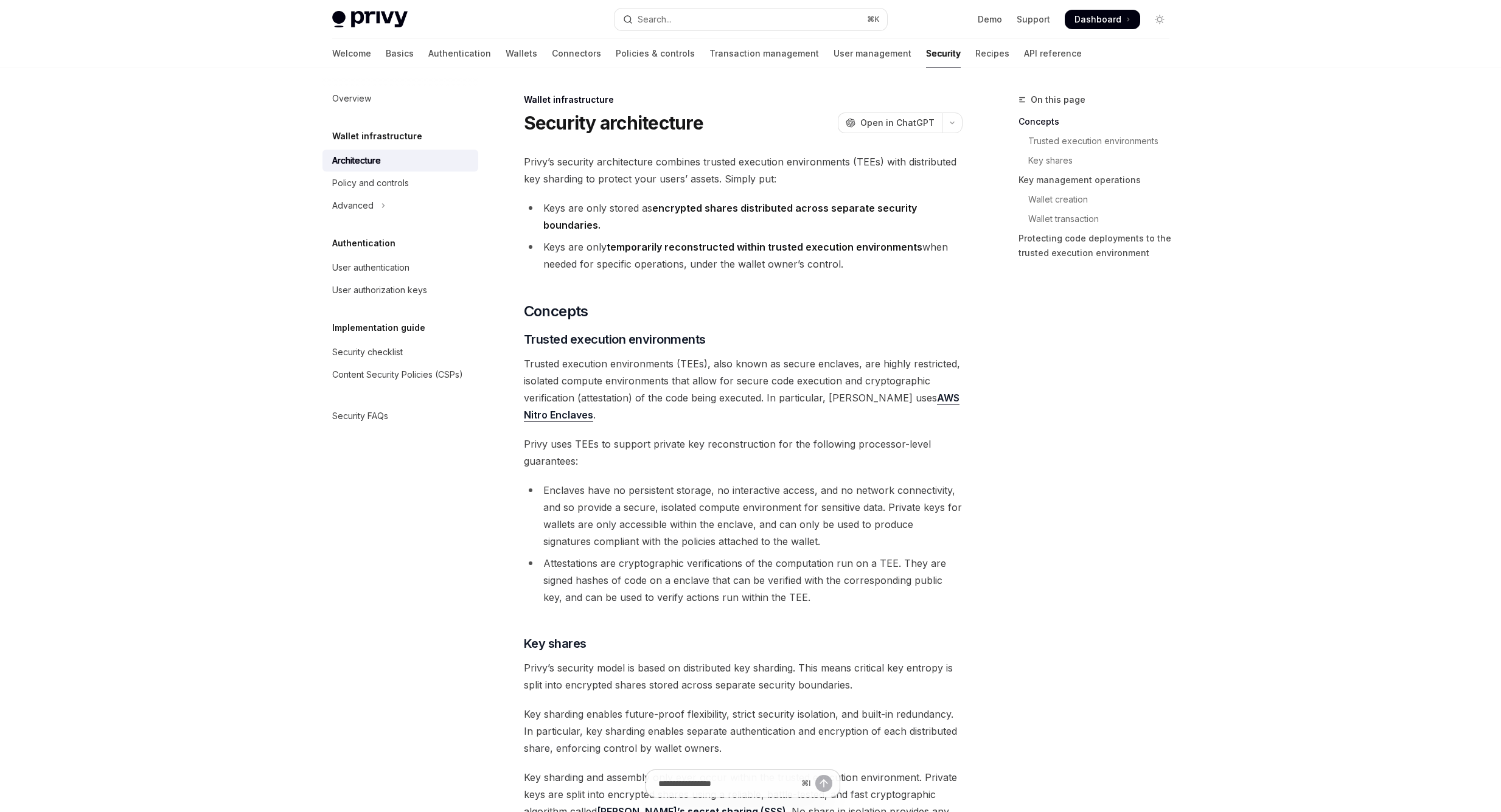
click at [403, 188] on div "Policy and controls" at bounding box center [370, 183] width 76 height 14
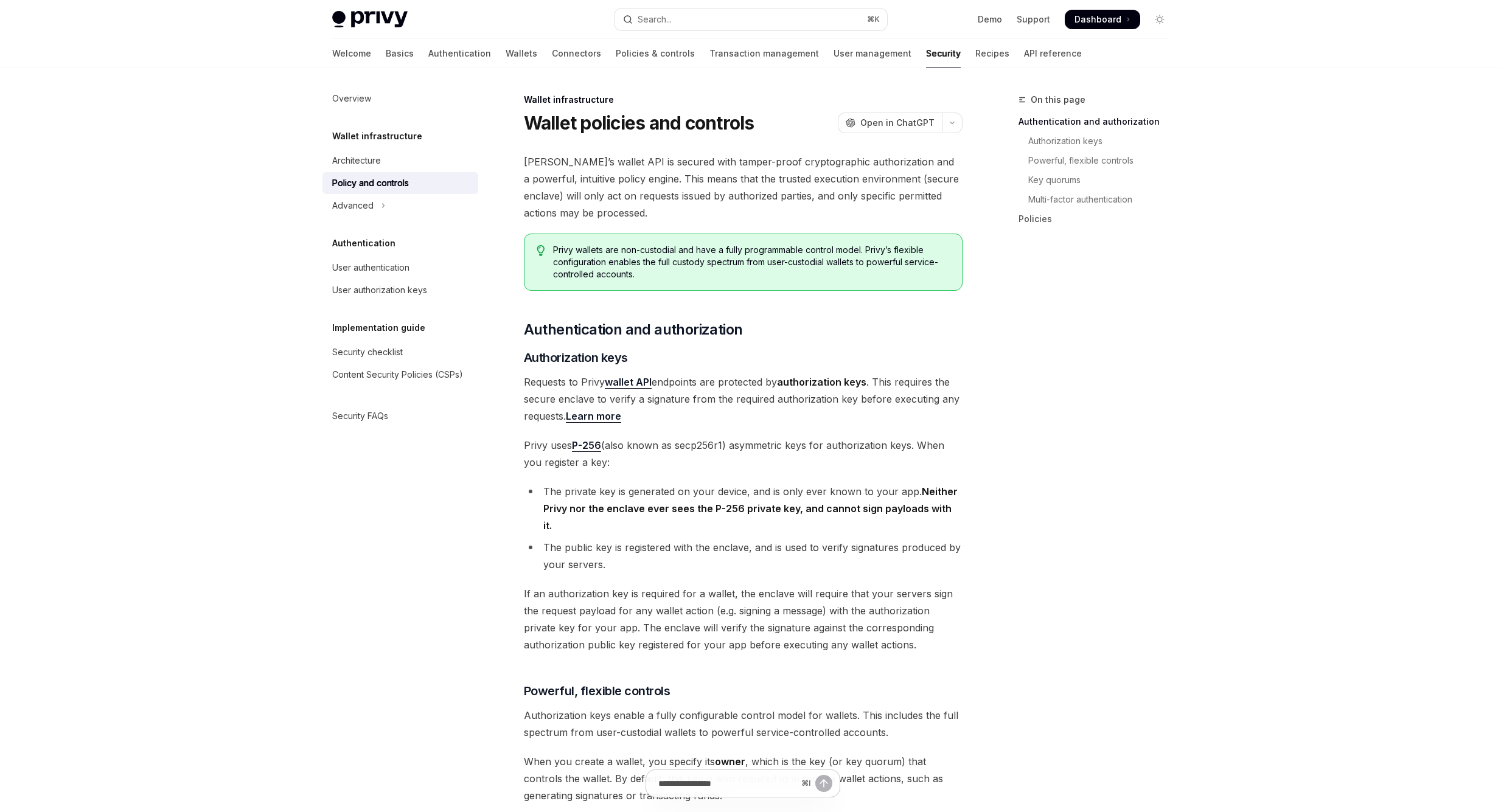
click at [662, 186] on span "Privy’s wallet API is secured with tamper-proof cryptographic authorization and…" at bounding box center [743, 187] width 439 height 68
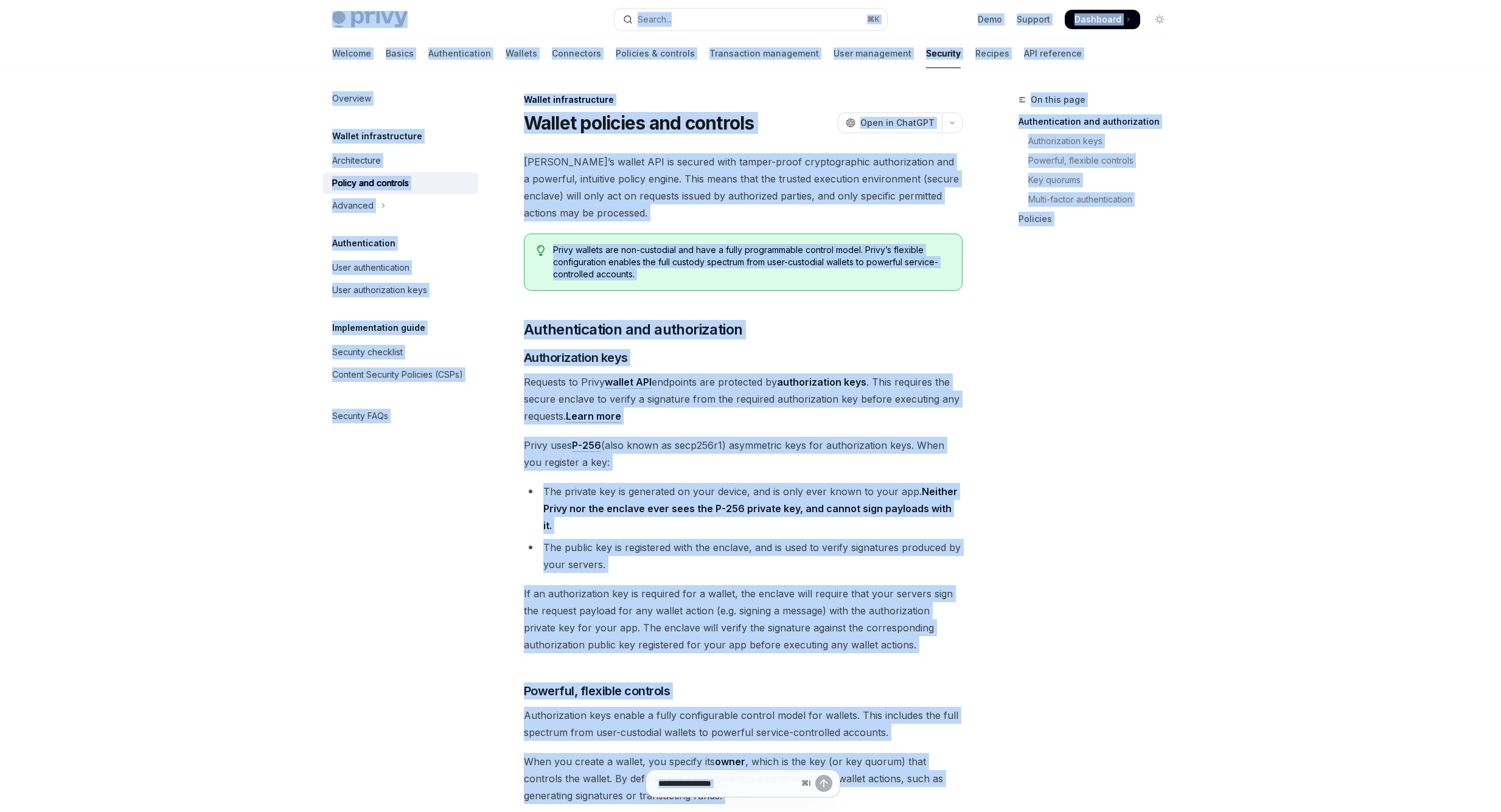
copy div "Skip to main content Privy Docs home page Search... ⌘ K Demo Support Dashboard …"
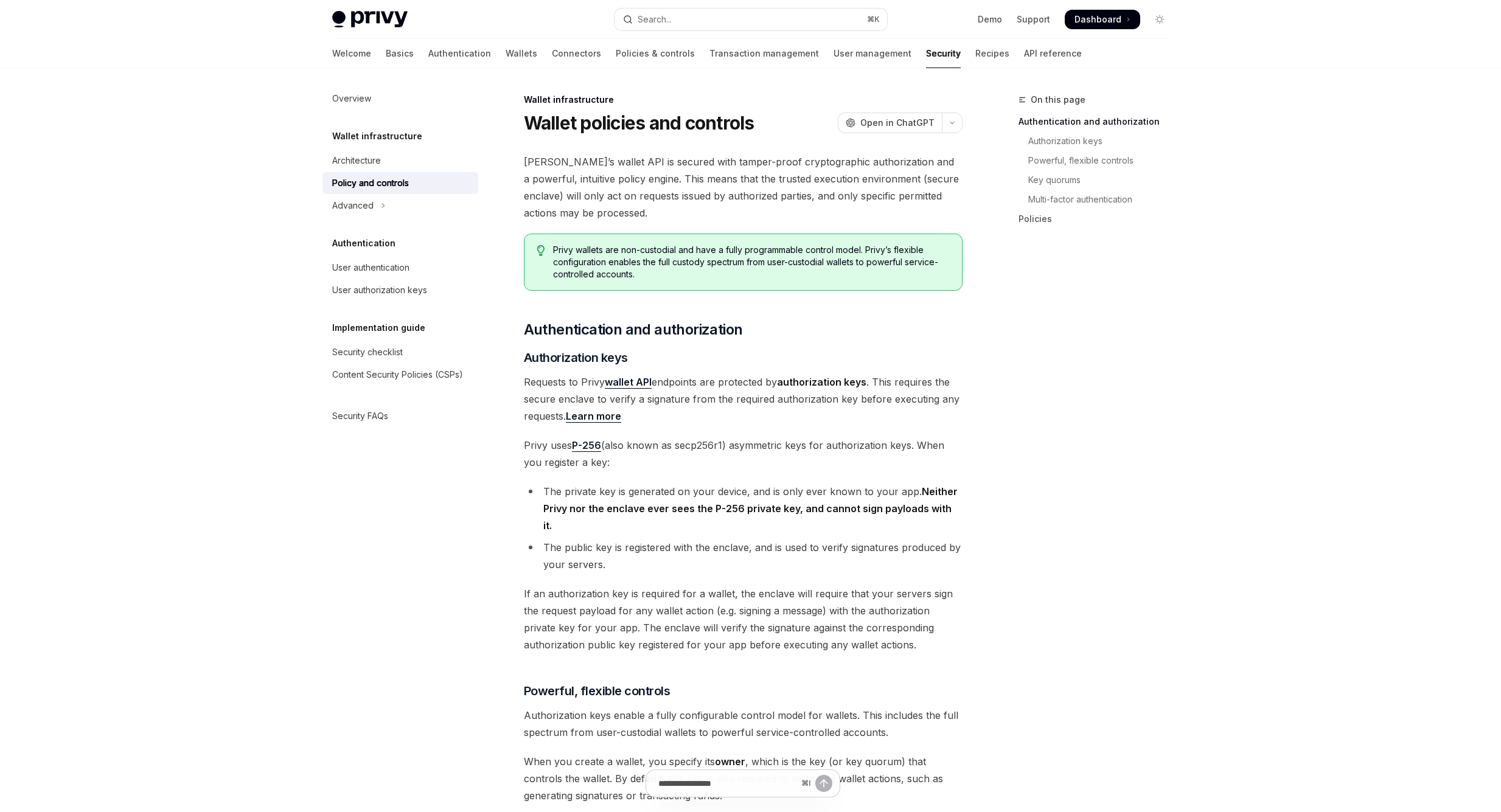
click at [342, 214] on button "Advanced" at bounding box center [400, 205] width 156 height 22
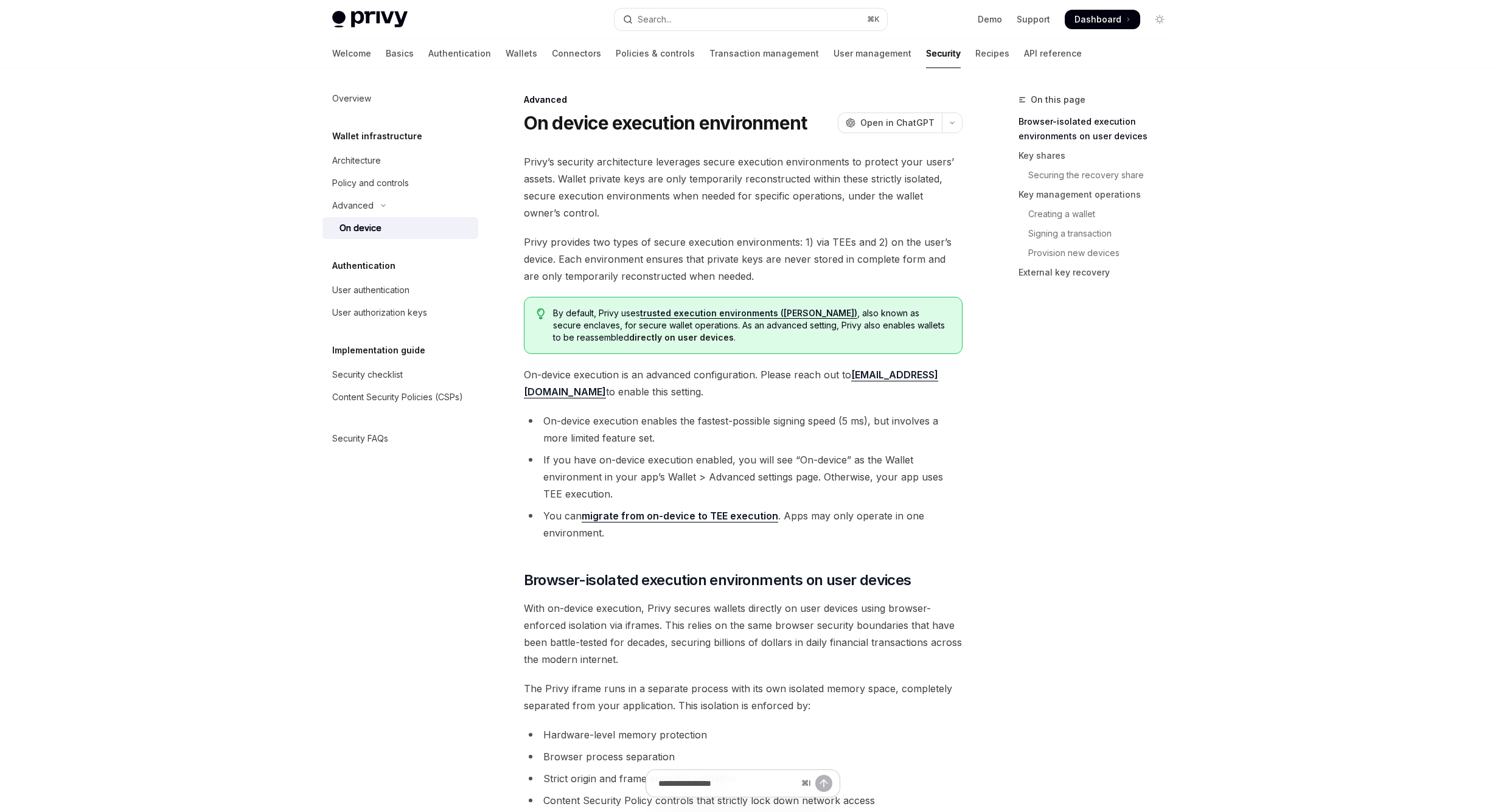
click at [388, 227] on div "On device" at bounding box center [405, 228] width 132 height 14
click at [389, 204] on icon "Toggle Advanced section" at bounding box center [383, 206] width 14 height 5
click at [386, 206] on button "Advanced" at bounding box center [400, 205] width 156 height 22
click at [383, 215] on button "Advanced" at bounding box center [400, 205] width 156 height 22
click at [376, 206] on button "Advanced" at bounding box center [400, 205] width 156 height 22
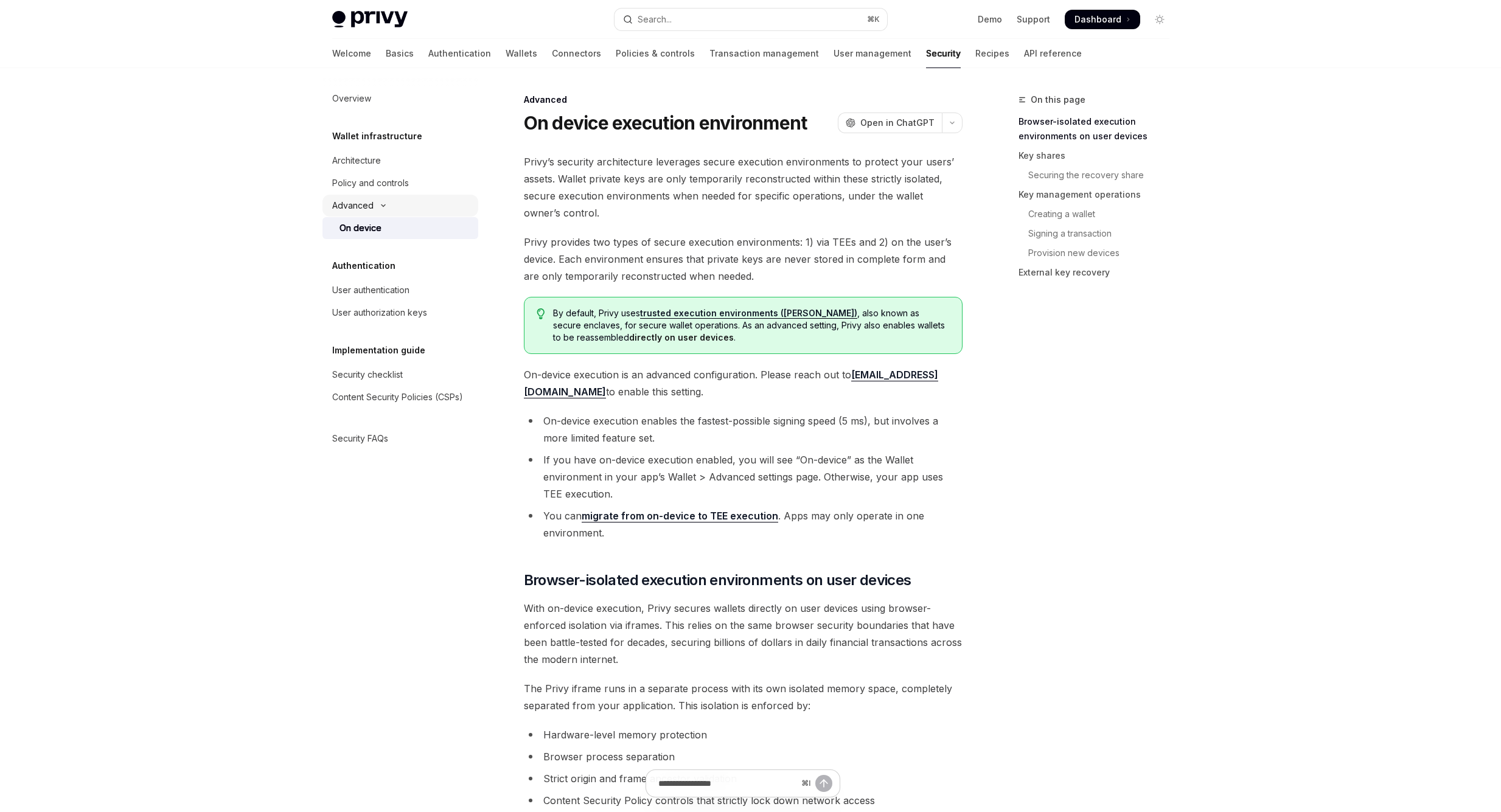
click at [372, 222] on div "On device" at bounding box center [360, 228] width 42 height 14
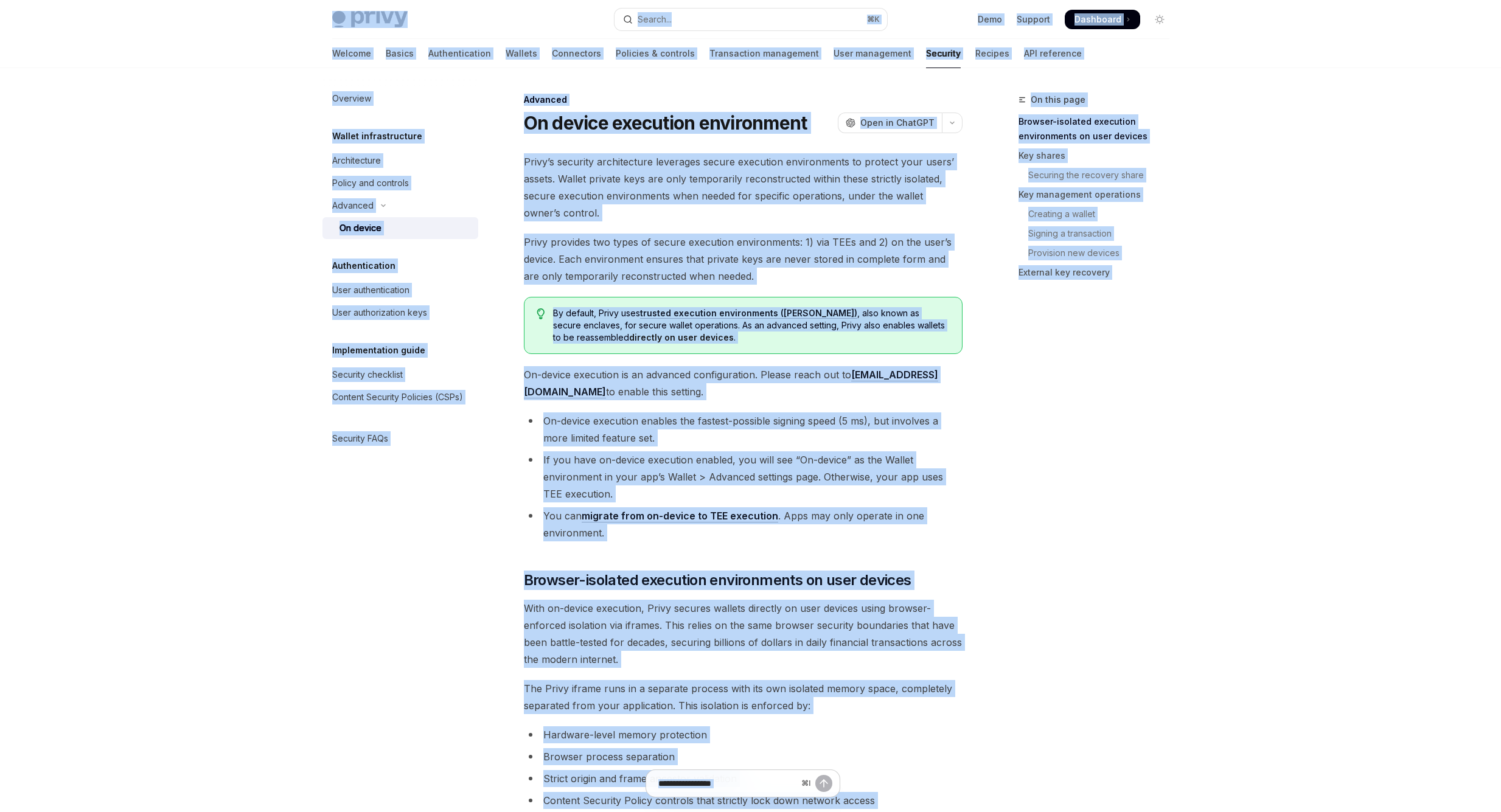
click at [339, 251] on div "Overview Wallet infrastructure Architecture Policy and controls Advanced On dev…" at bounding box center [400, 268] width 156 height 361
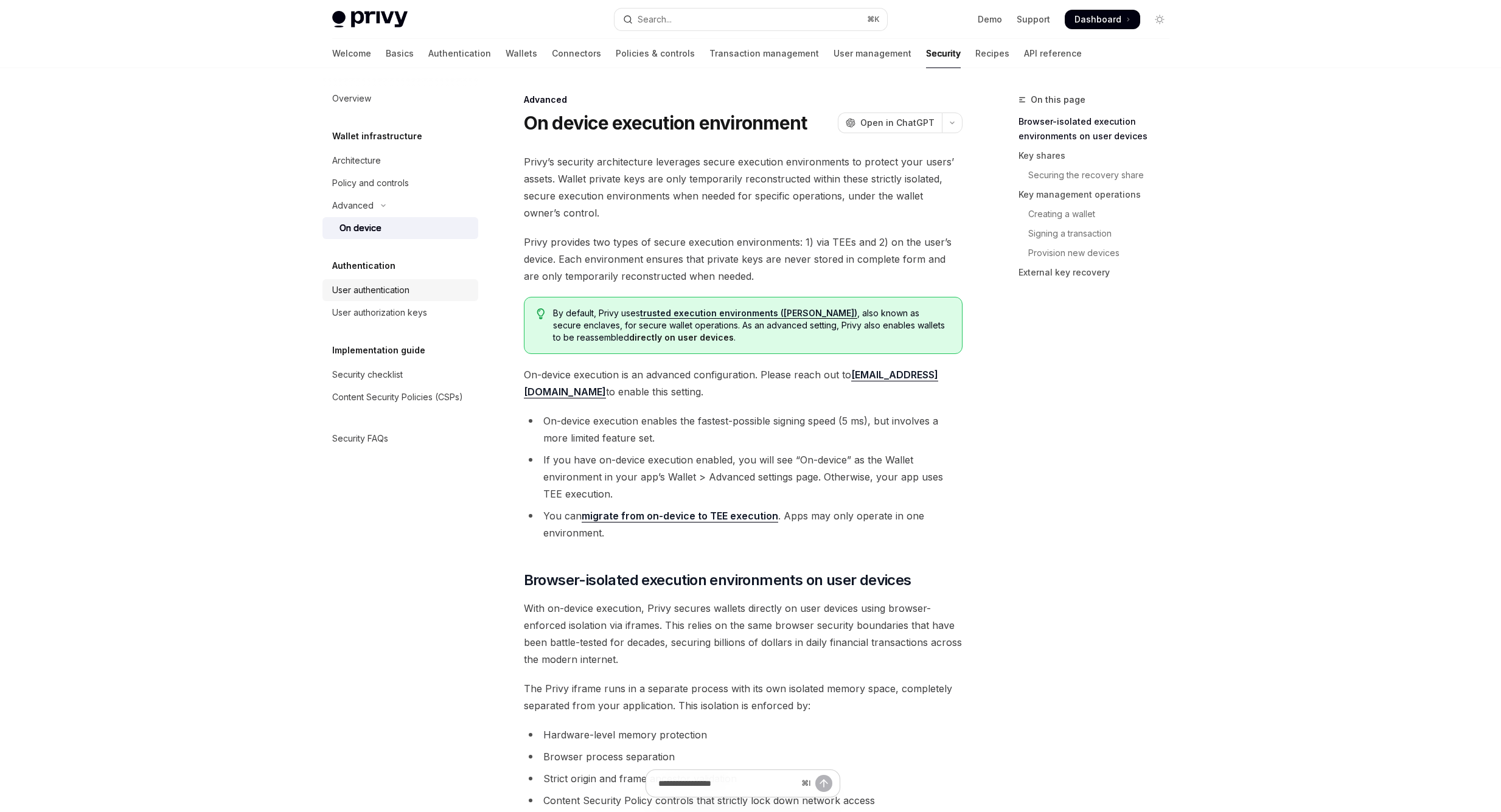
click at [382, 284] on div "User authentication" at bounding box center [370, 290] width 77 height 14
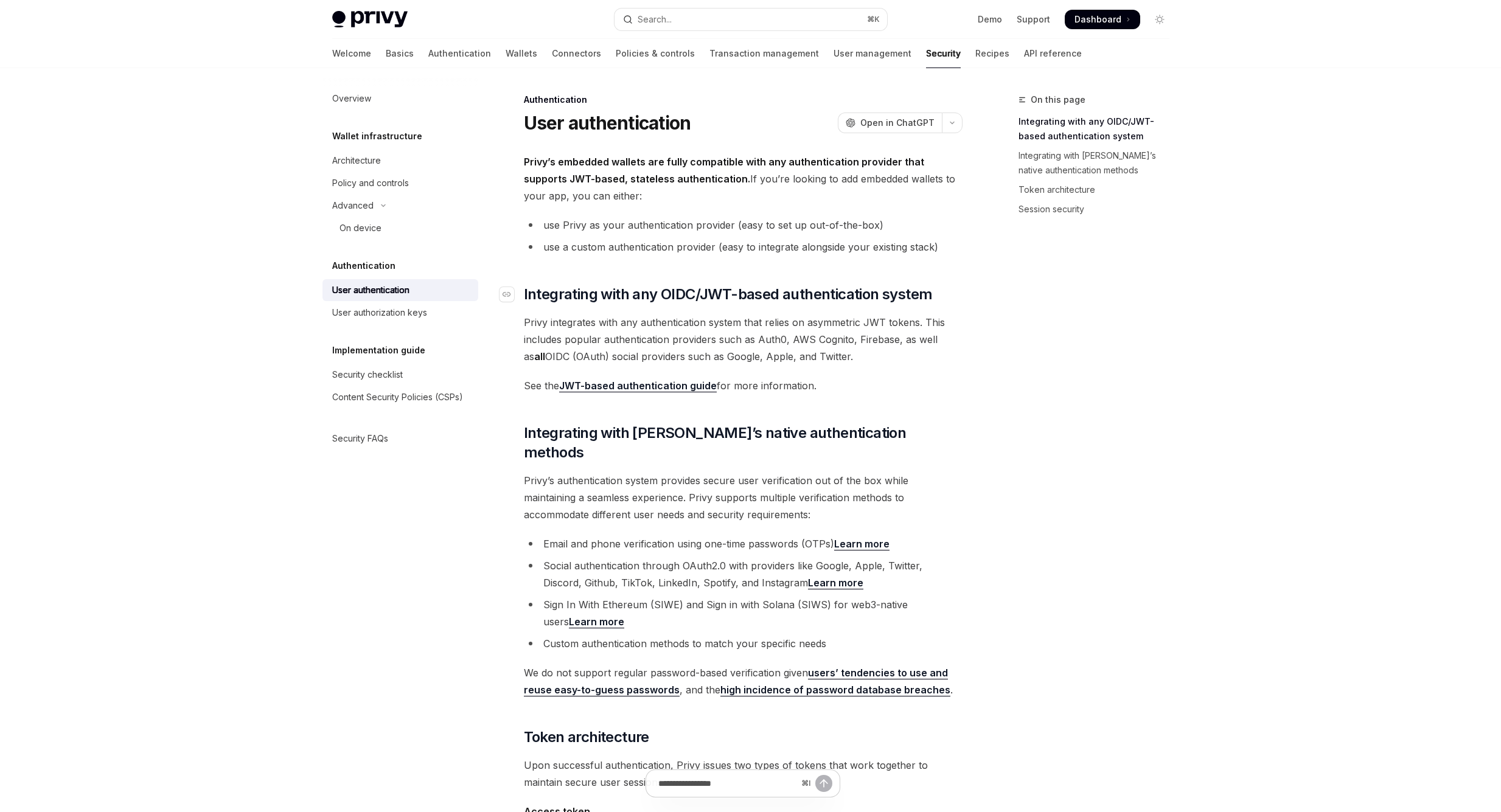
click at [716, 284] on span "Integrating with any OIDC/JWT-based authentication system" at bounding box center [728, 294] width 409 height 19
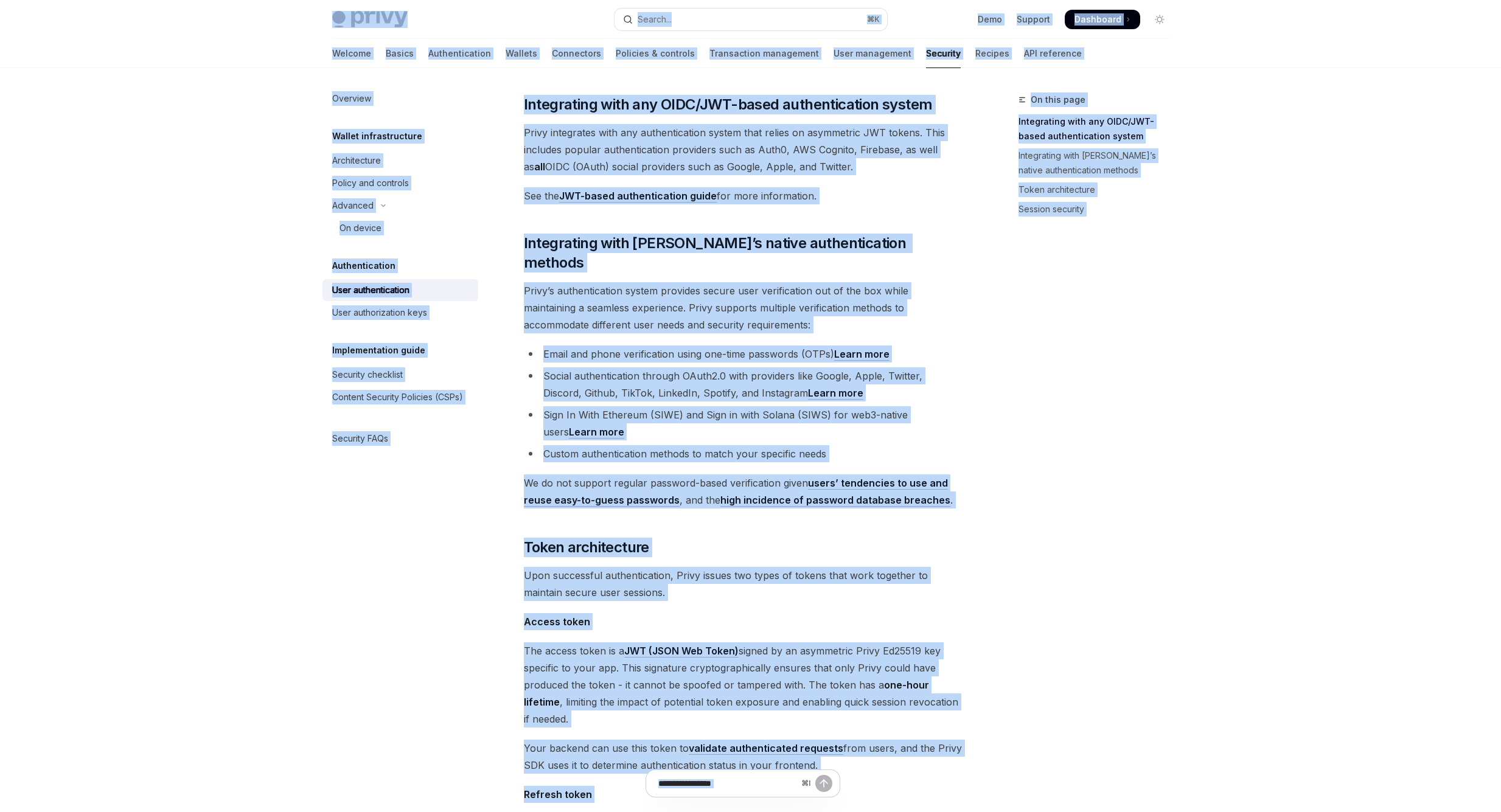
scroll to position [192, 0]
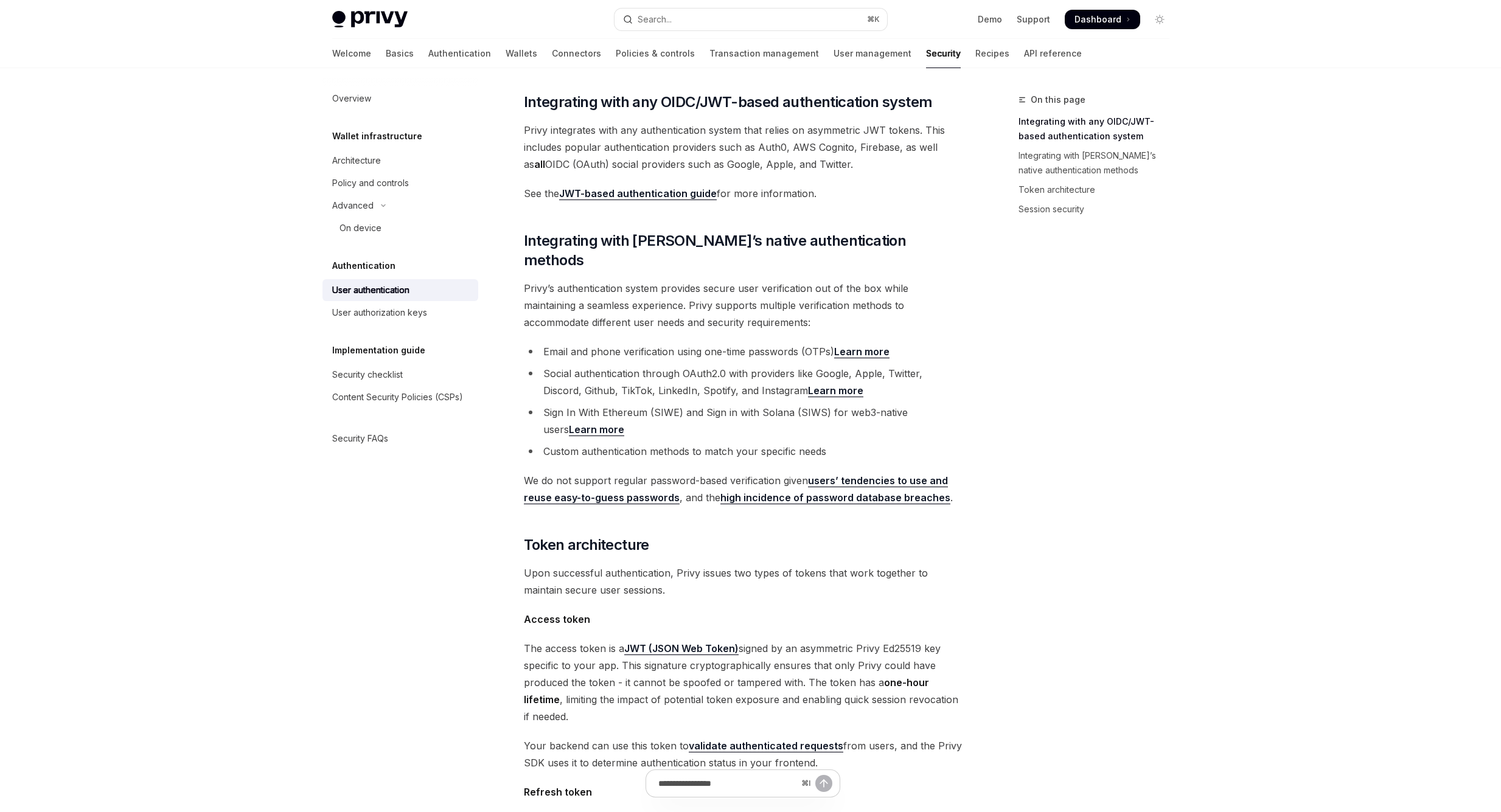
click at [221, 339] on div "Skip to main content Privy Docs home page Search... ⌘ K Demo Support Dashboard …" at bounding box center [750, 588] width 1501 height 1561
click at [398, 307] on div "User authorization keys" at bounding box center [379, 312] width 95 height 14
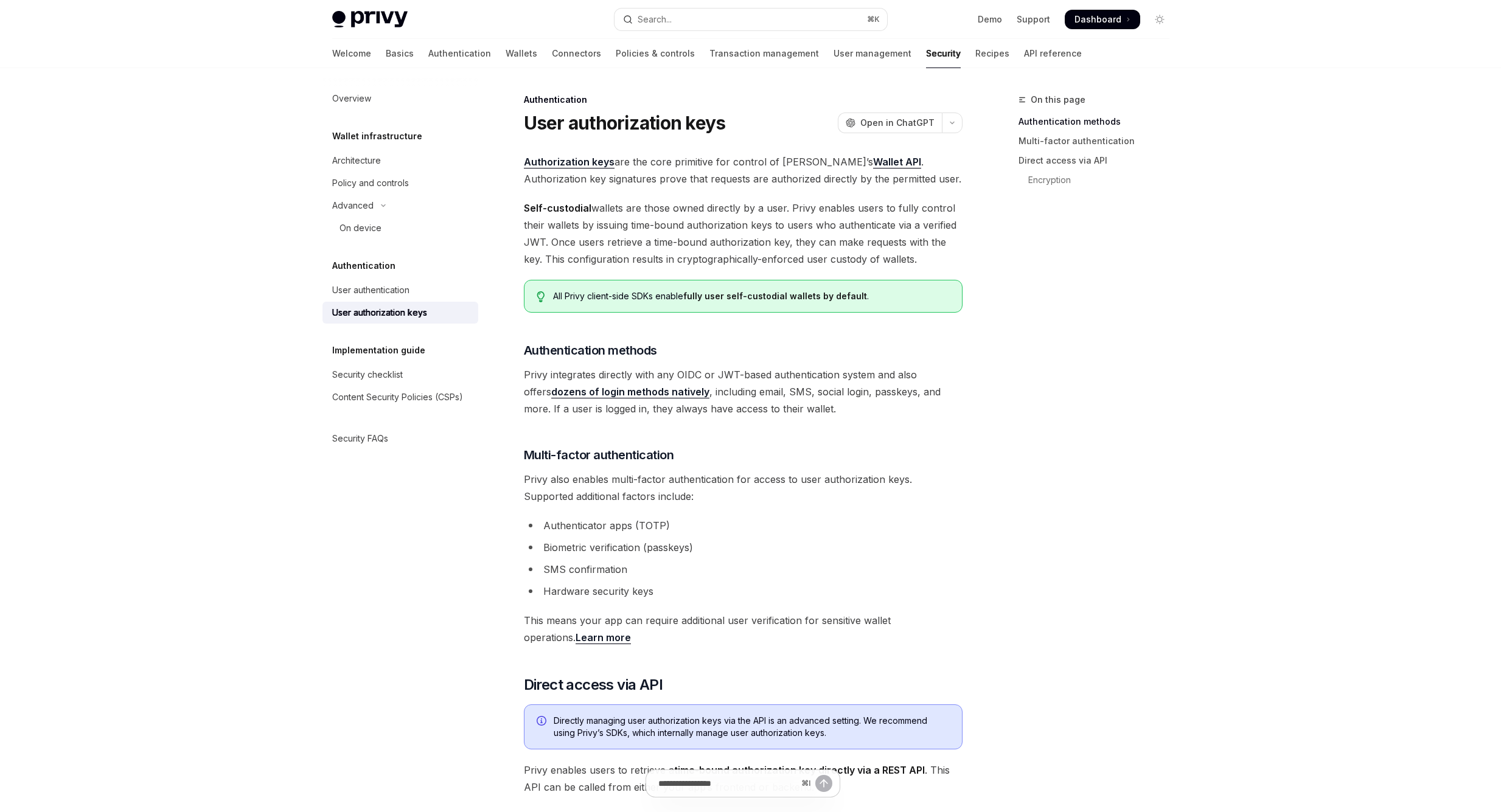
click at [818, 302] on div "All Privy client-side SDKs enable fully user self-custodial wallets by default ." at bounding box center [750, 296] width 396 height 12
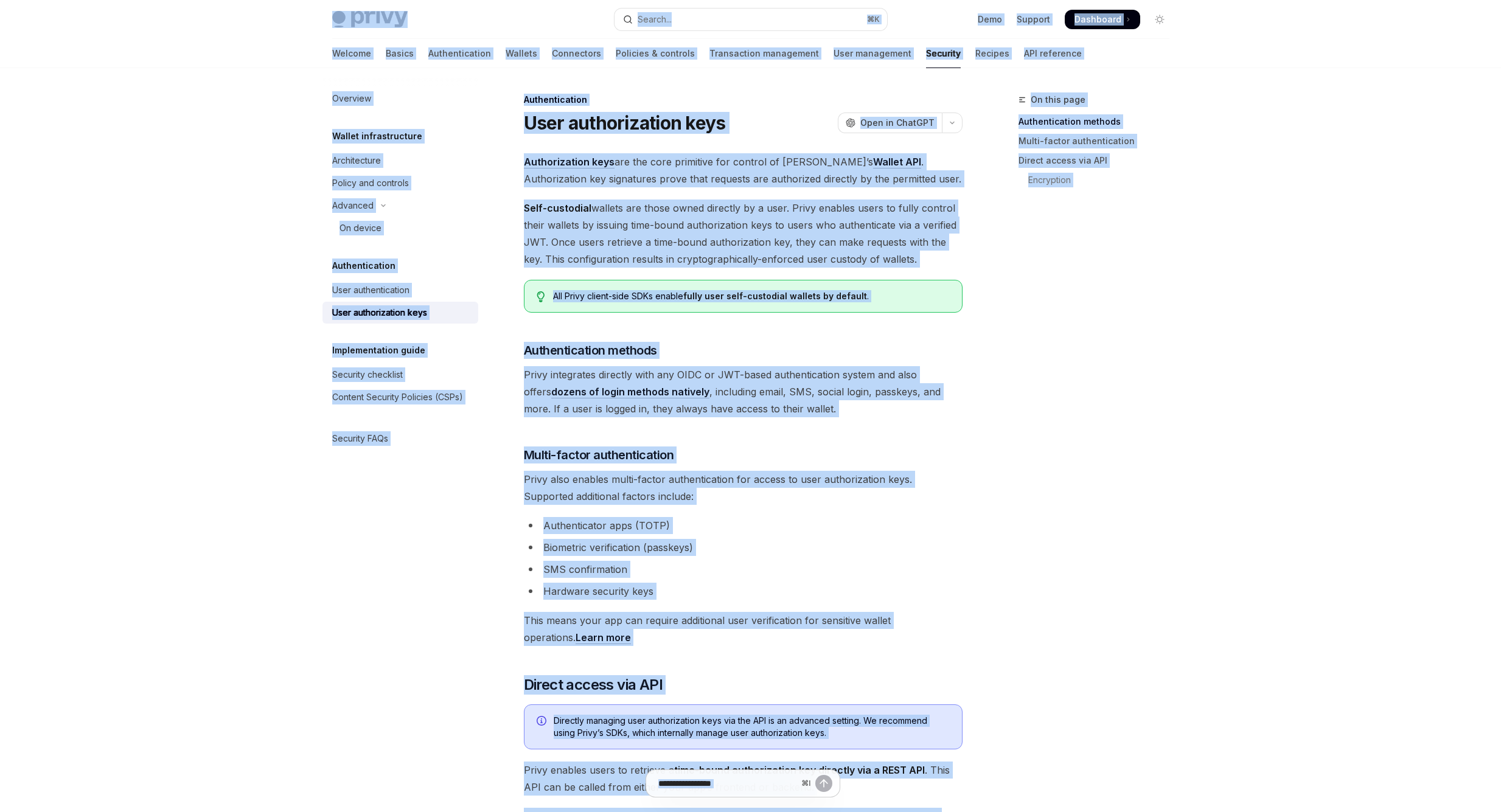
copy div "Skip to main content Privy Docs home page Search... ⌘ K Demo Support Dashboard …"
click at [327, 304] on link "User authorization keys" at bounding box center [400, 312] width 156 height 22
click at [150, 303] on div "Skip to main content Privy Docs home page Search... ⌘ K Demo Support Dashboard …" at bounding box center [750, 809] width 1501 height 1618
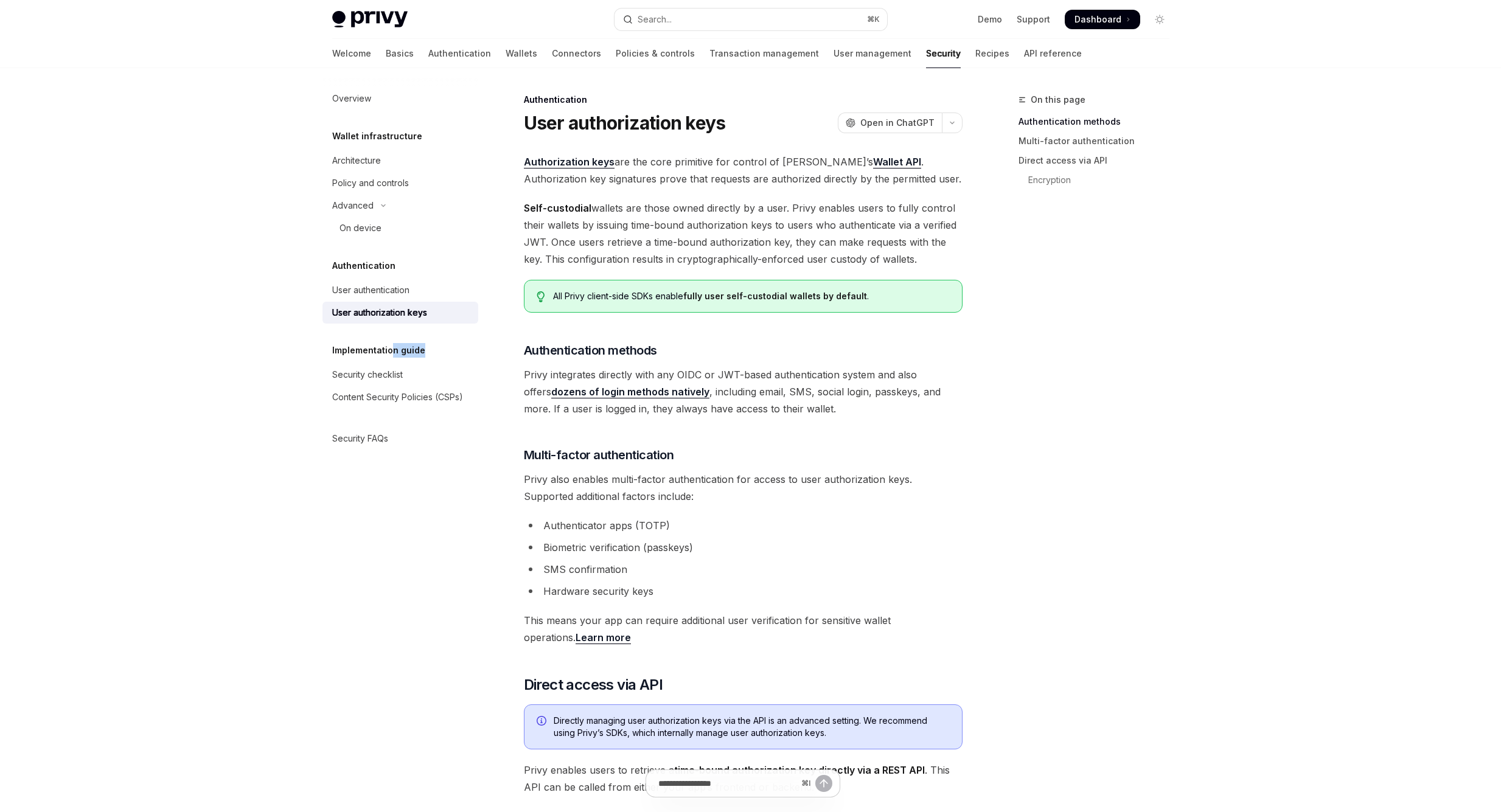
click at [390, 354] on h5 "Implementation guide" at bounding box center [378, 350] width 93 height 14
click at [382, 376] on div "Security checklist" at bounding box center [367, 374] width 71 height 14
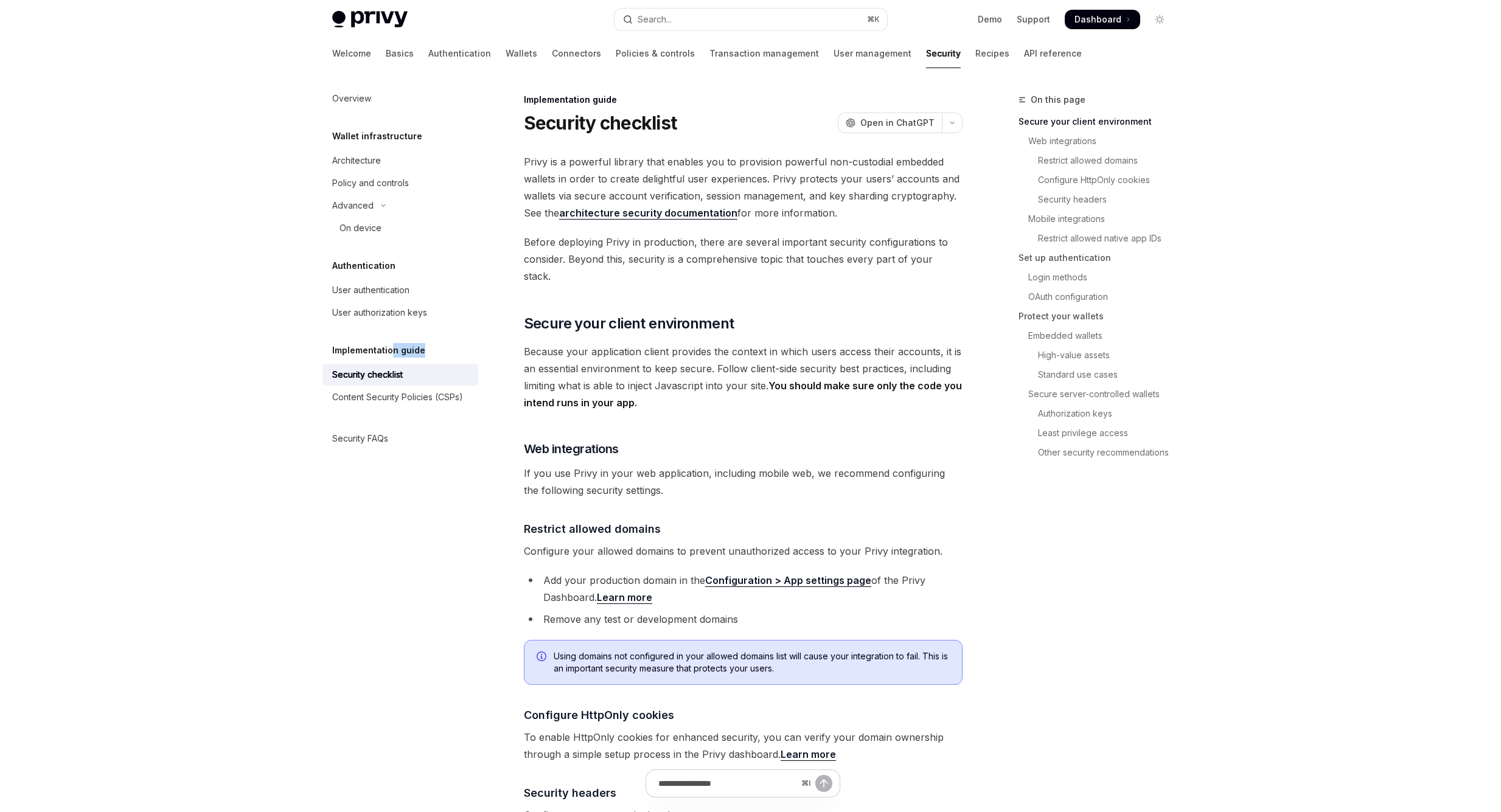
click at [816, 345] on span "Because your application client provides the context in which users access thei…" at bounding box center [743, 377] width 439 height 68
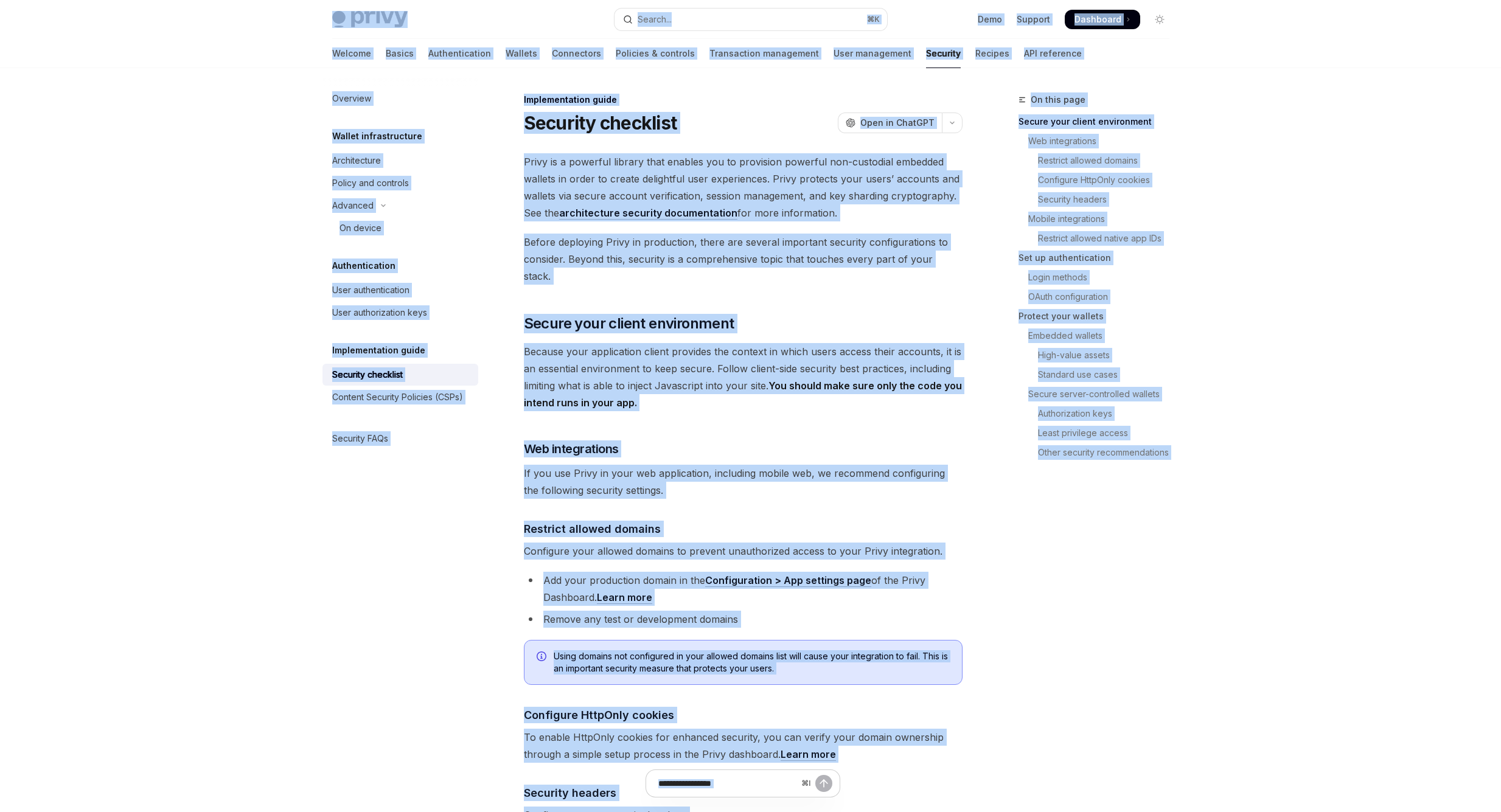
copy div "Skip to main content Privy Docs home page Search... ⌘ K Demo Support Dashboard …"
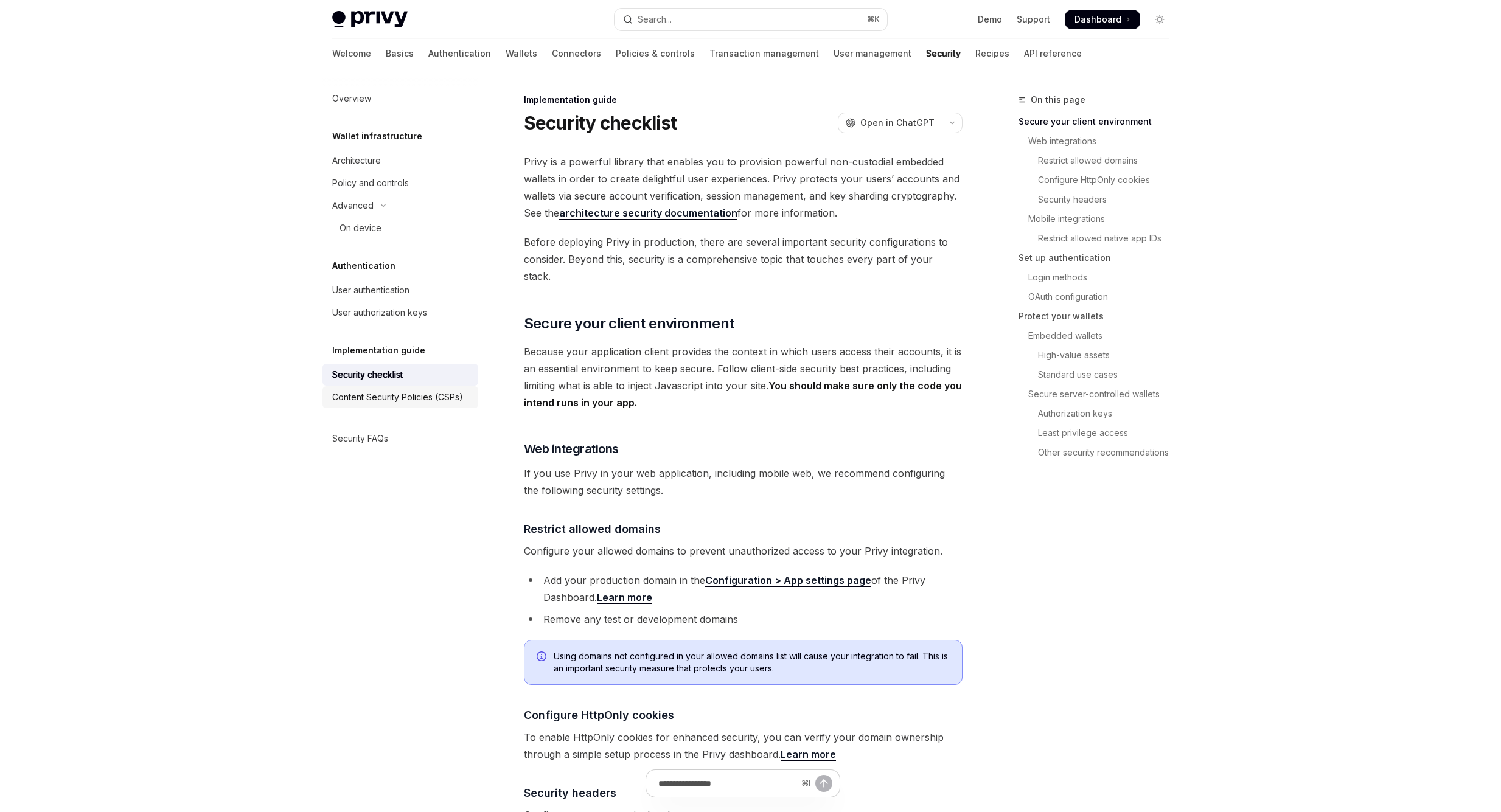
click at [393, 390] on div "Content Security Policies (CSPs)" at bounding box center [397, 397] width 131 height 14
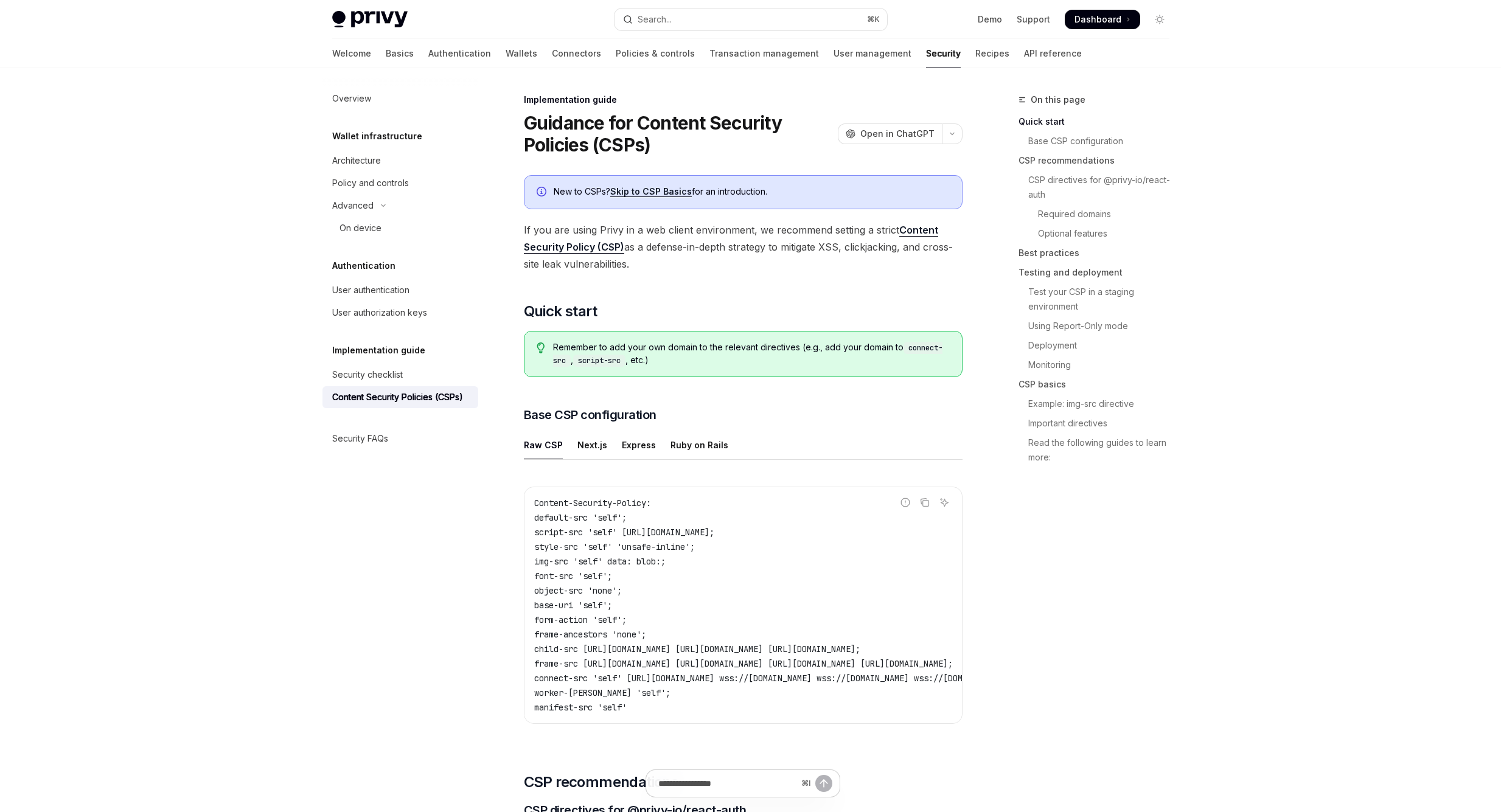
click at [703, 372] on div "Remember to add your own domain to the relevant directives (e.g., add your doma…" at bounding box center [743, 354] width 439 height 47
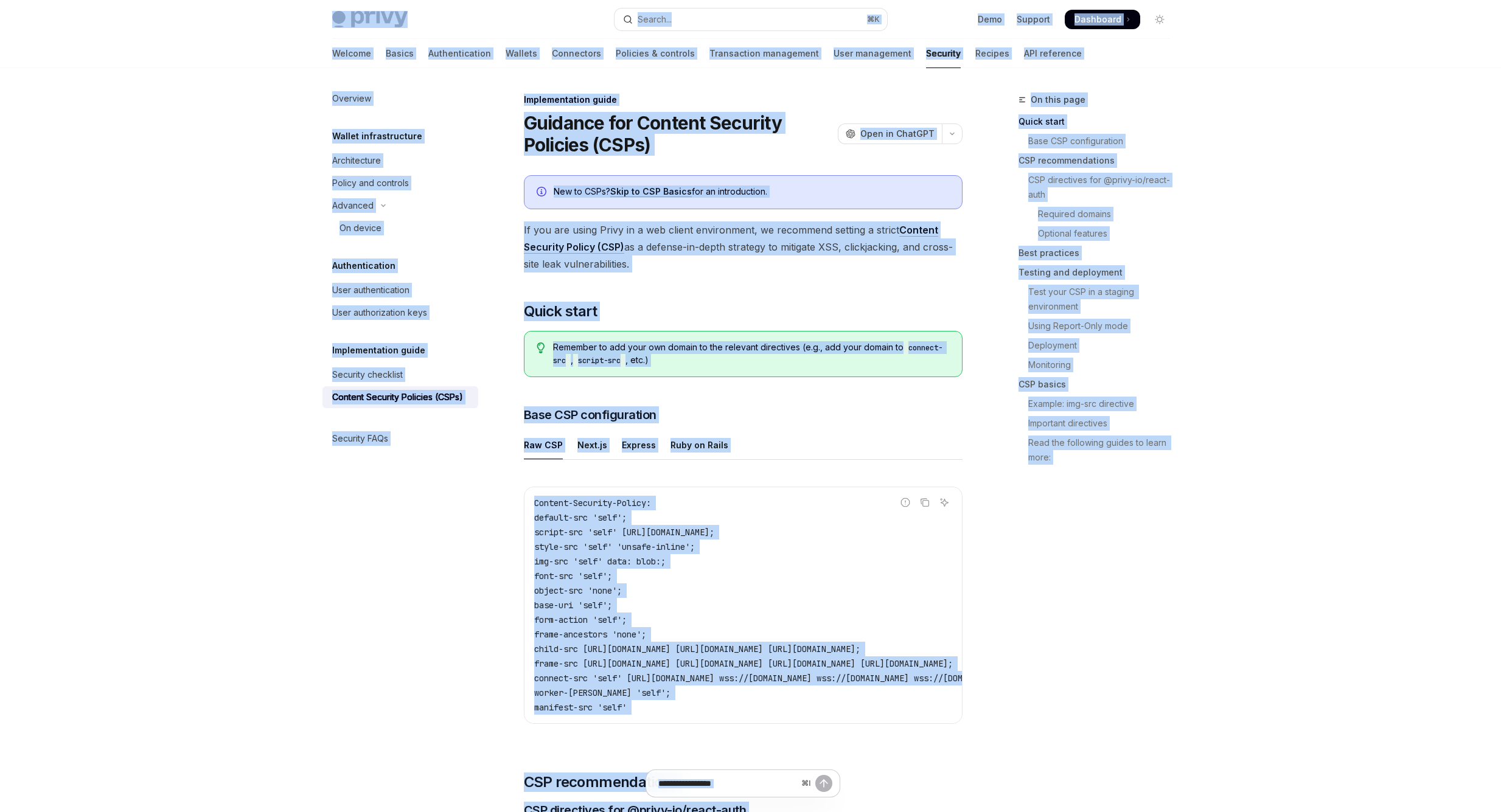
copy div "Skip to main content Privy Docs home page Search... ⌘ K Demo Support Dashboard …"
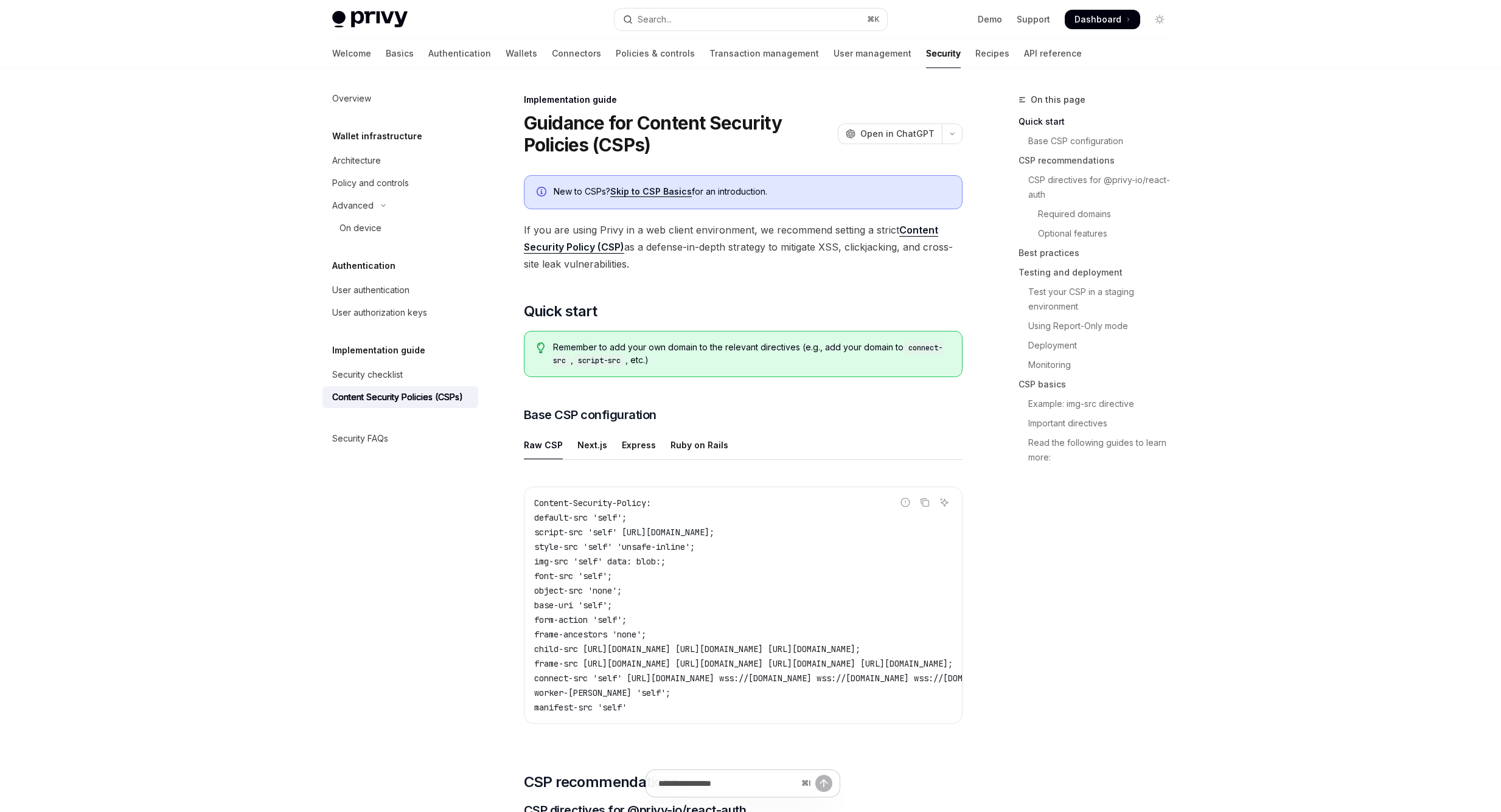
click at [340, 436] on div "Security FAQs" at bounding box center [360, 439] width 56 height 14
type textarea "*"
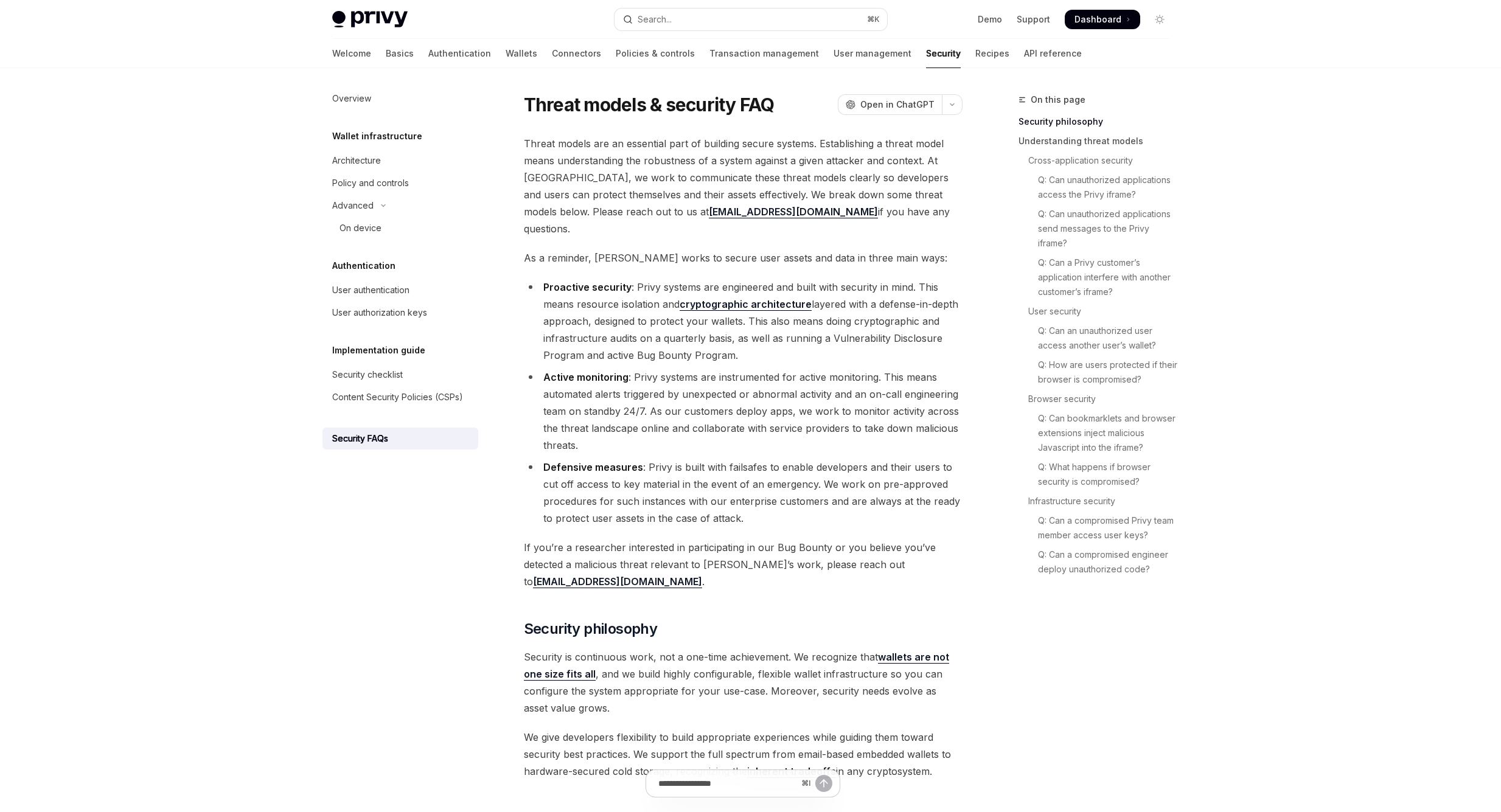
click at [785, 439] on ul "Proactive security : Privy systems are engineered and built with security in mi…" at bounding box center [743, 402] width 439 height 248
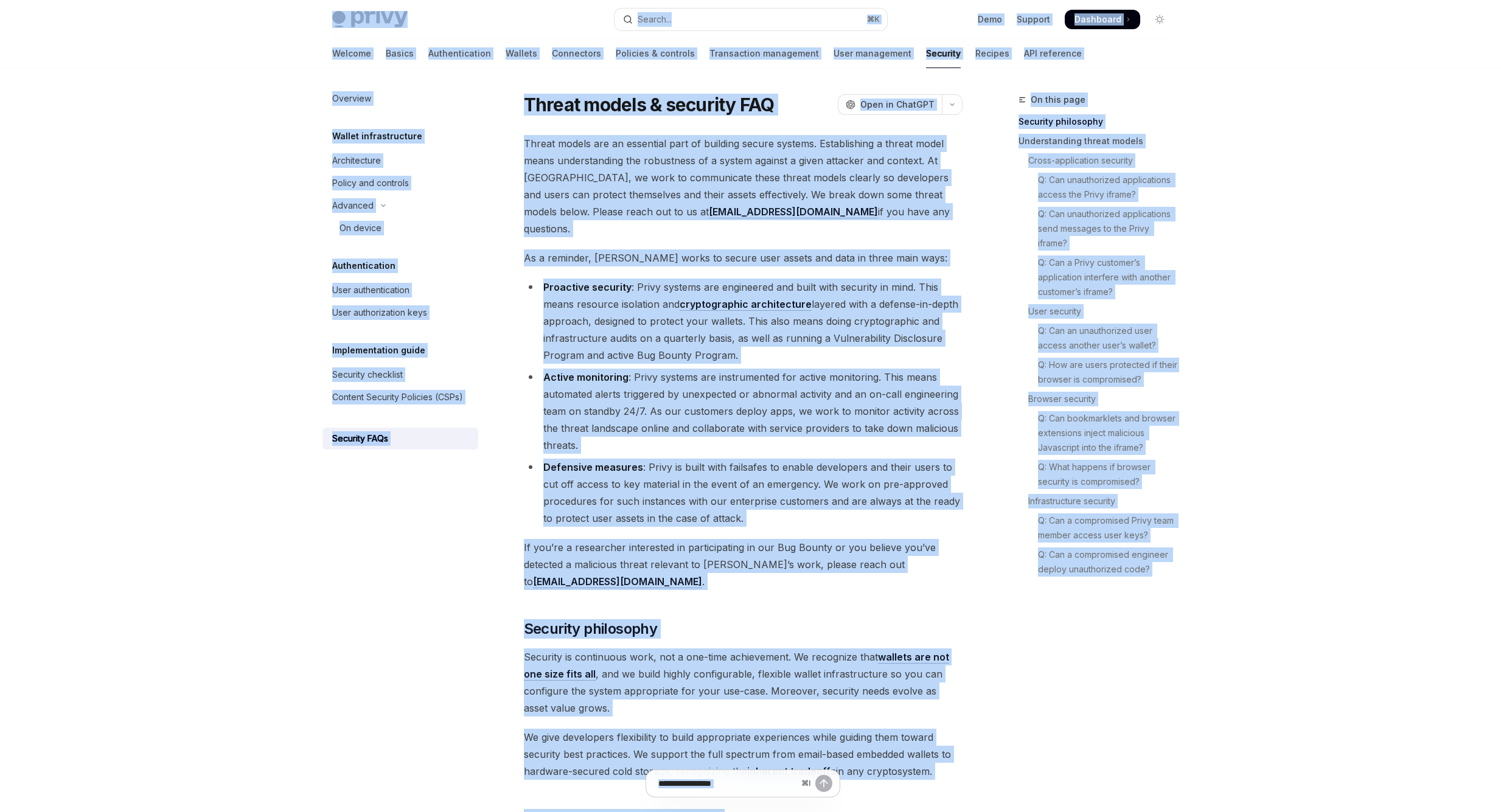
copy div "Skip to main content Privy Docs home page Search... ⌘ K Demo Support Dashboard …"
click at [813, 418] on li "Active monitoring : Privy systems are instrumented for active monitoring. This …" at bounding box center [743, 411] width 439 height 85
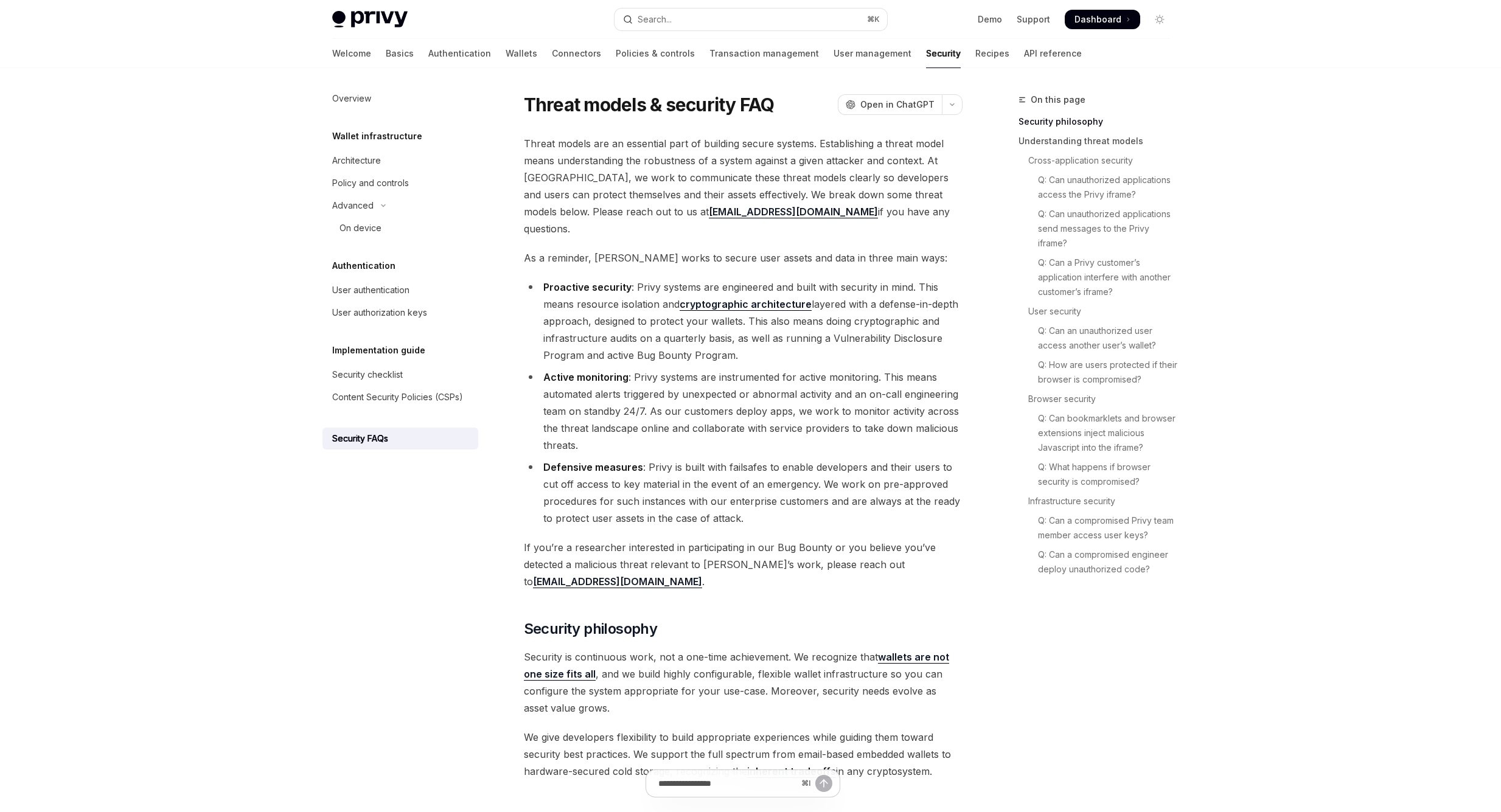
click at [1377, 0] on div at bounding box center [750, 34] width 1501 height 68
